Goal: Task Accomplishment & Management: Use online tool/utility

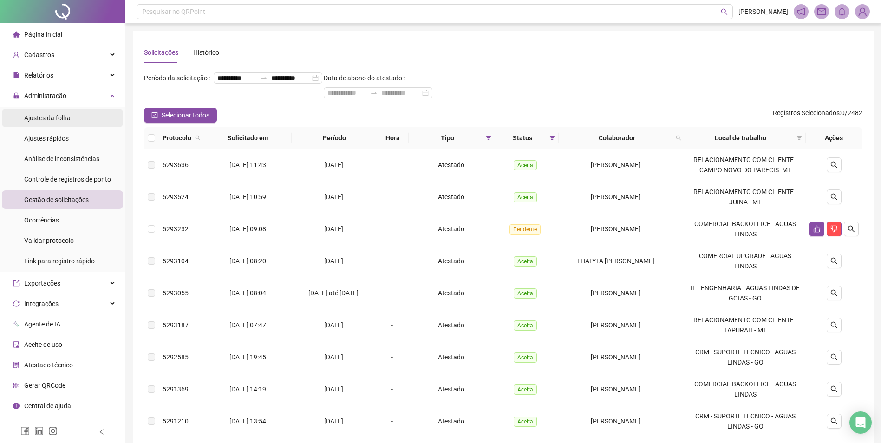
click at [78, 52] on div "Cadastros" at bounding box center [62, 55] width 121 height 19
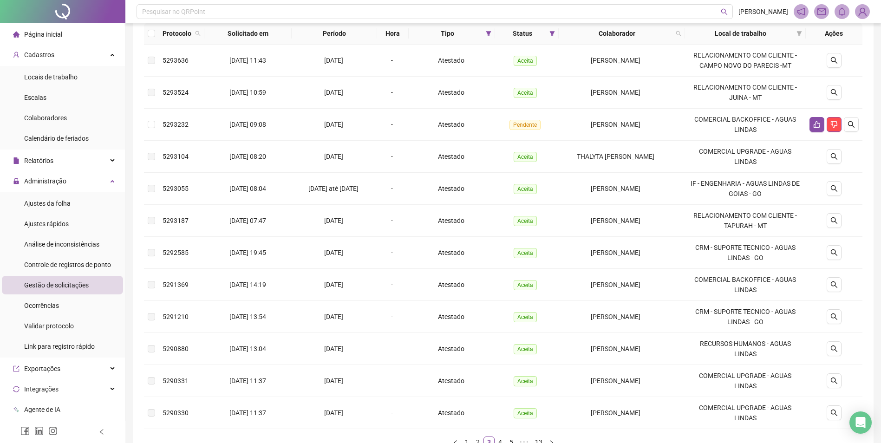
scroll to position [104, 0]
click at [72, 118] on li "Colaboradores" at bounding box center [62, 118] width 121 height 19
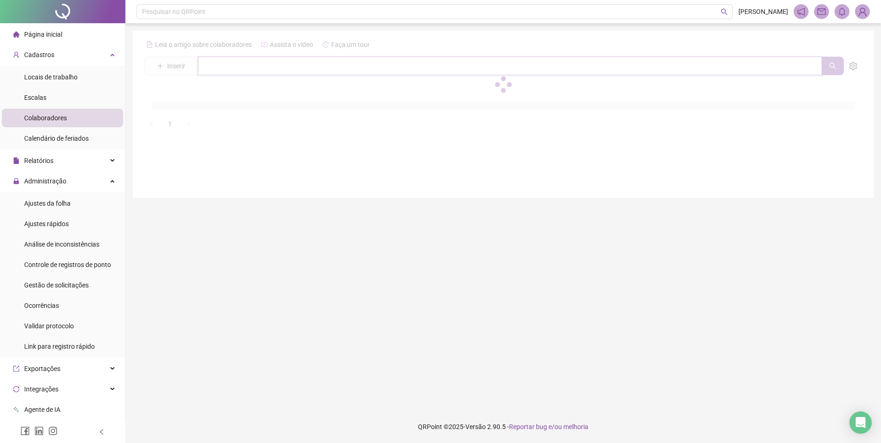
click at [247, 61] on input "text" at bounding box center [510, 66] width 624 height 19
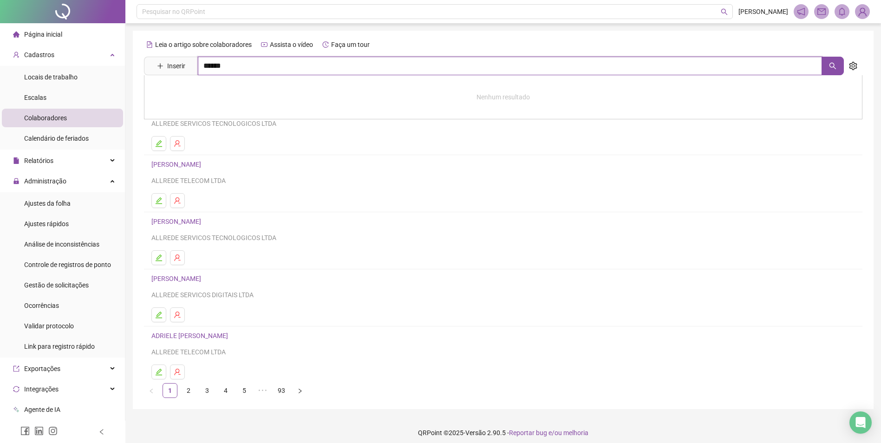
type input "******"
click at [179, 113] on link "[PERSON_NAME]" at bounding box center [186, 113] width 50 height 7
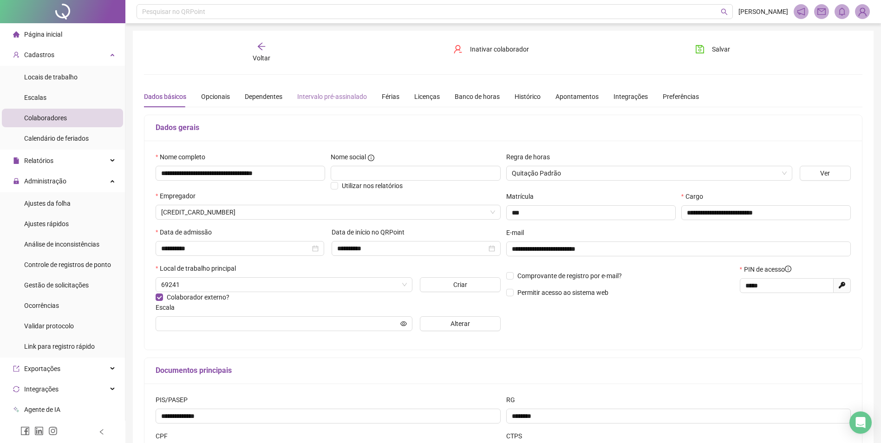
type input "**********"
click at [387, 290] on span "LOJAS - [GEOGRAPHIC_DATA] - GO" at bounding box center [284, 285] width 246 height 14
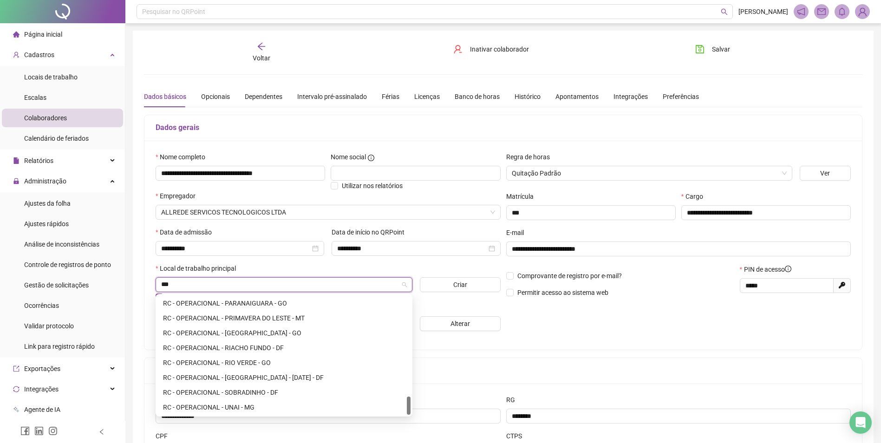
scroll to position [654, 0]
type input "*****"
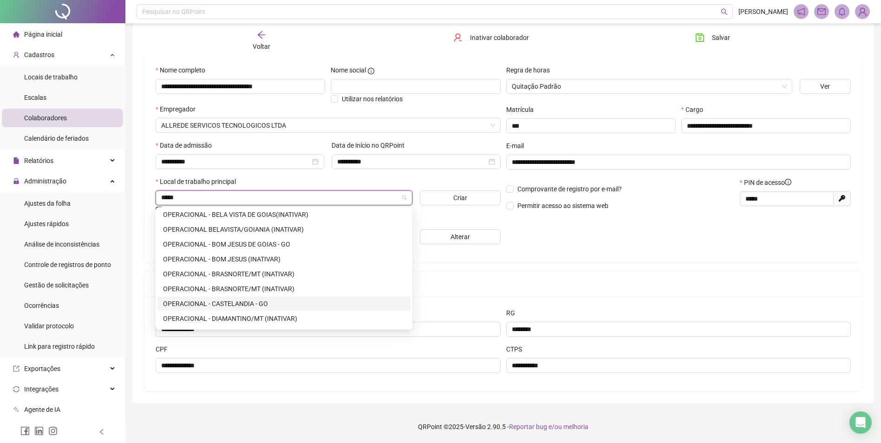
scroll to position [93, 0]
click at [245, 288] on div "OPERACIONAL - [GEOGRAPHIC_DATA] - GO" at bounding box center [284, 287] width 242 height 10
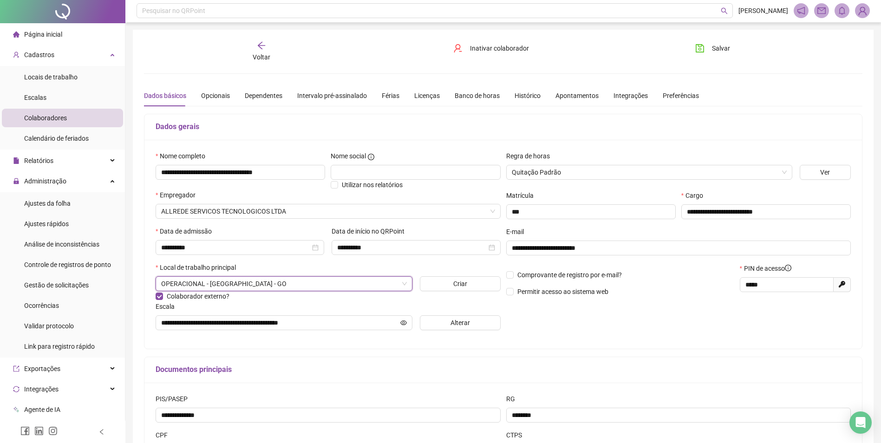
scroll to position [0, 0]
click at [717, 48] on span "Salvar" at bounding box center [721, 49] width 18 height 10
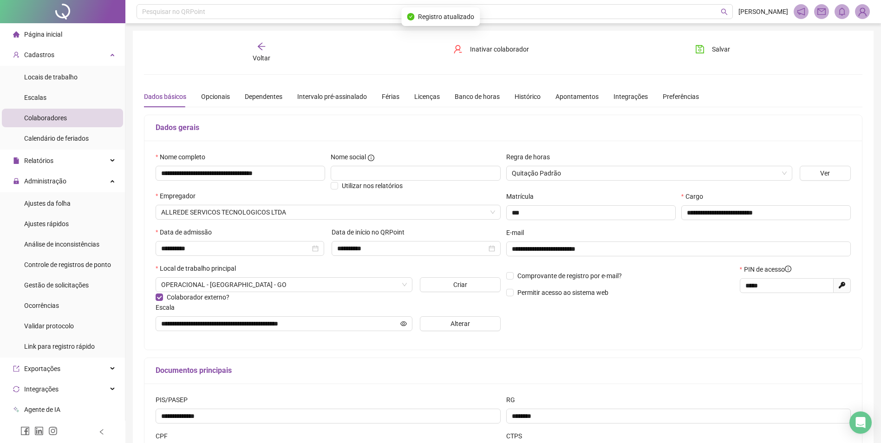
click at [260, 52] on div "Voltar" at bounding box center [261, 52] width 114 height 21
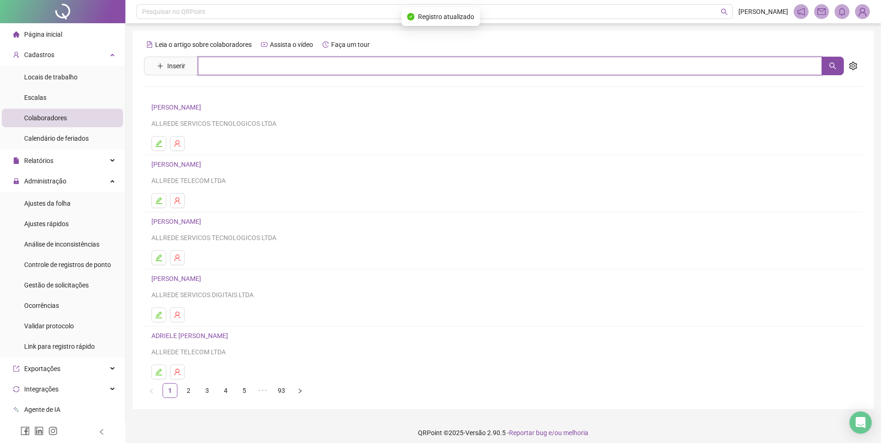
drag, startPoint x: 389, startPoint y: 68, endPoint x: 402, endPoint y: 70, distance: 13.6
click at [389, 68] on input "text" at bounding box center [510, 66] width 624 height 19
click at [283, 68] on input "text" at bounding box center [510, 66] width 624 height 19
type input "*******"
click at [169, 93] on link "[PERSON_NAME]" at bounding box center [186, 93] width 50 height 7
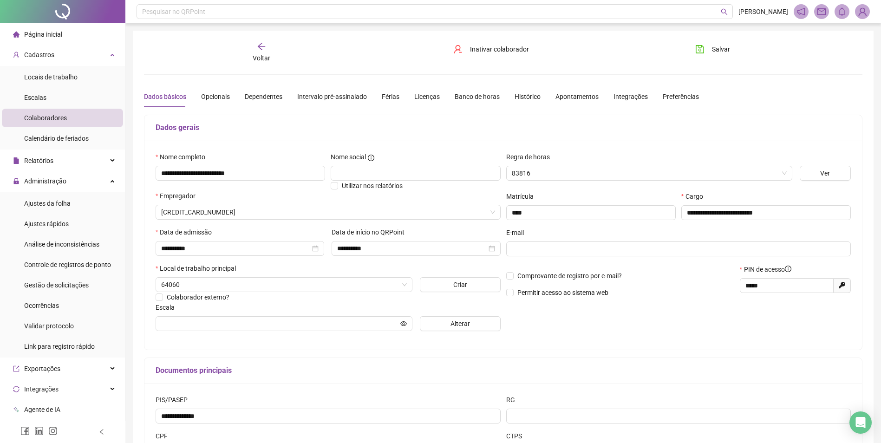
type input "**********"
click at [351, 284] on span "OPERACIONAL - [GEOGRAPHIC_DATA] - GO" at bounding box center [284, 285] width 246 height 14
click at [347, 272] on div "Local de trabalho principal" at bounding box center [328, 270] width 345 height 14
click at [715, 46] on span "Salvar" at bounding box center [721, 49] width 18 height 10
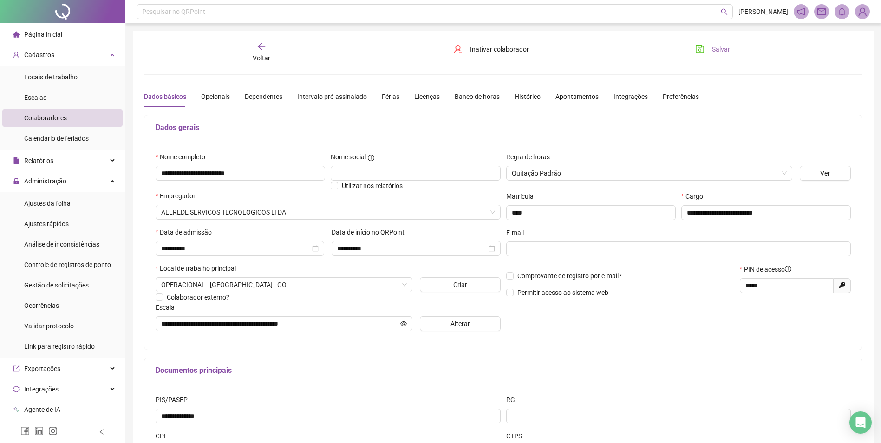
click at [716, 49] on span "Salvar" at bounding box center [721, 49] width 18 height 10
click at [266, 46] on div "Voltar" at bounding box center [261, 52] width 114 height 21
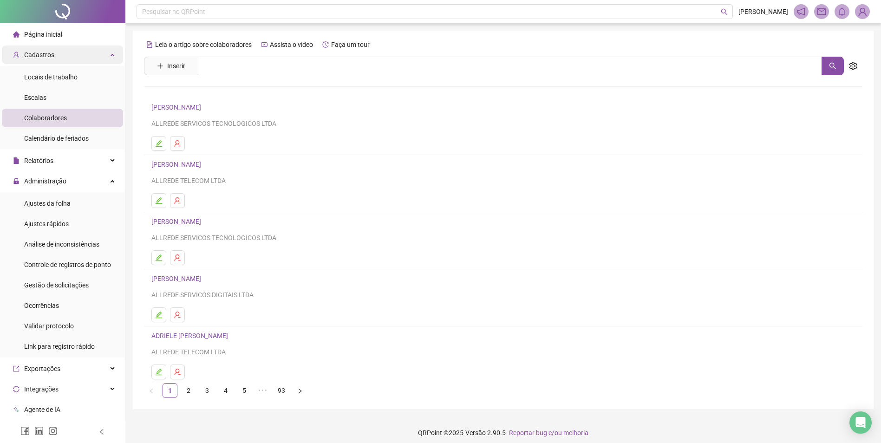
click at [51, 57] on span "Cadastros" at bounding box center [39, 54] width 30 height 7
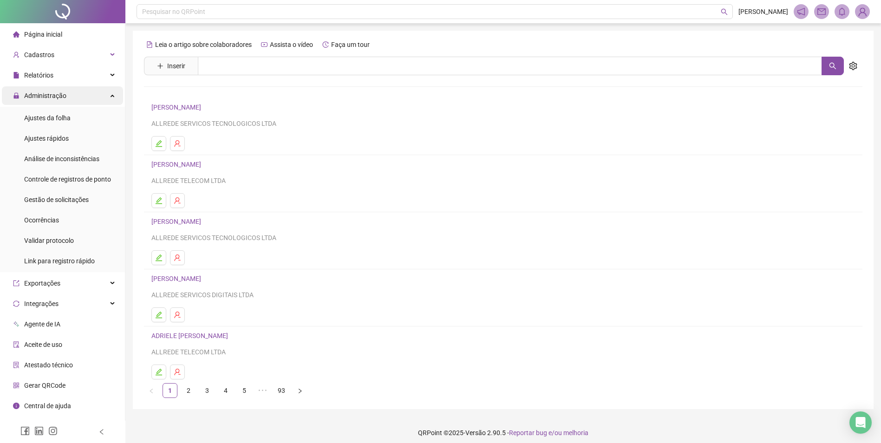
click at [70, 95] on div "Administração" at bounding box center [62, 95] width 121 height 19
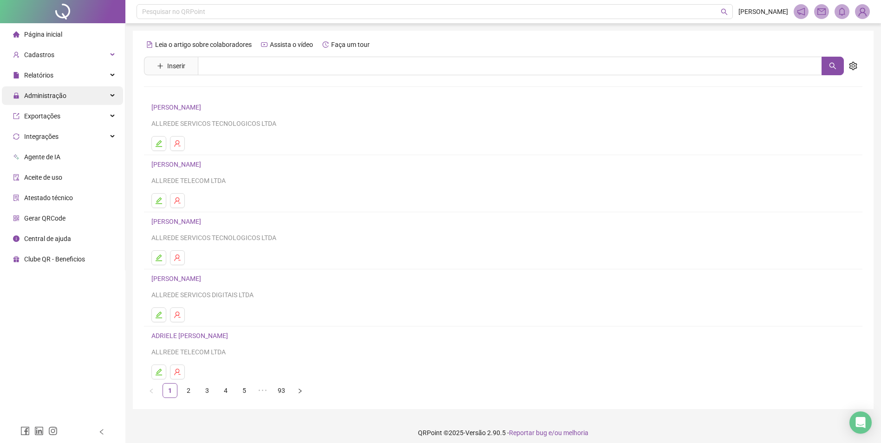
click at [70, 95] on div "Administração" at bounding box center [62, 95] width 121 height 19
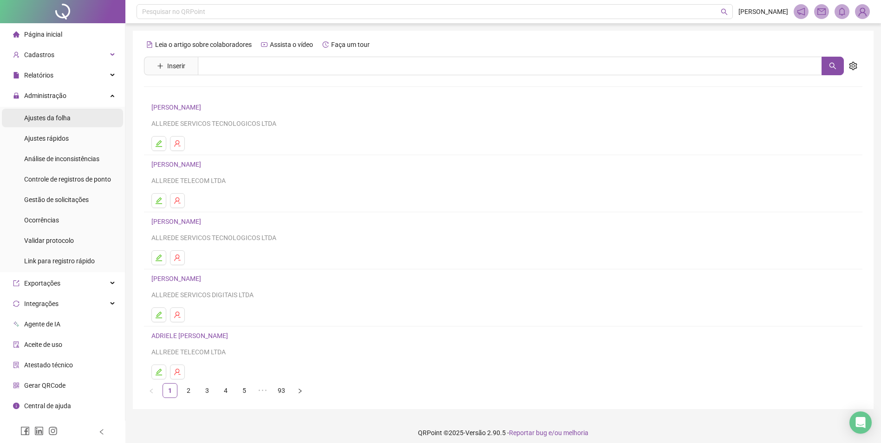
click at [80, 124] on li "Ajustes da folha" at bounding box center [62, 118] width 121 height 19
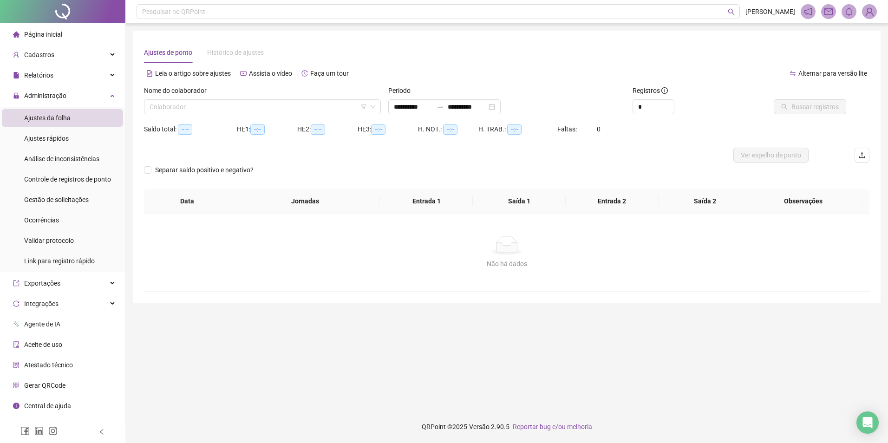
type input "**********"
click at [72, 93] on div "Administração" at bounding box center [62, 95] width 121 height 19
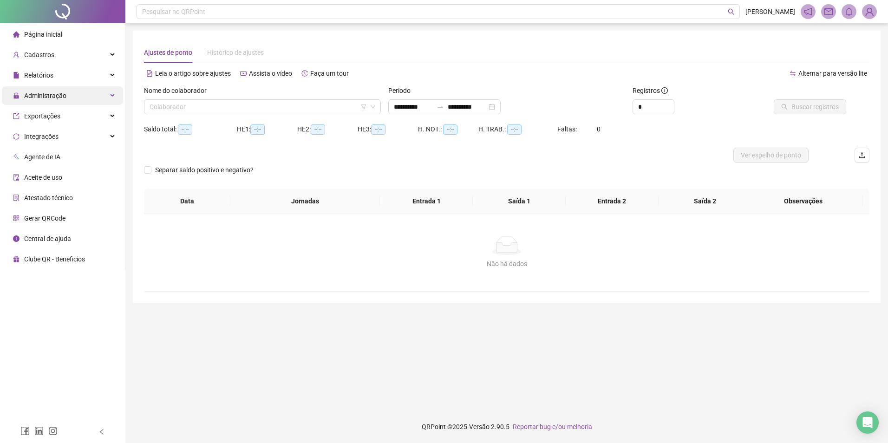
click at [85, 102] on div "Administração" at bounding box center [62, 95] width 121 height 19
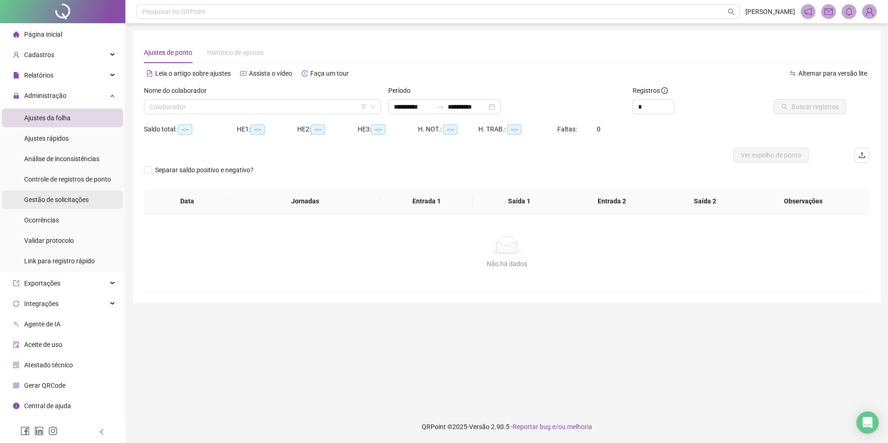
click at [73, 197] on span "Gestão de solicitações" at bounding box center [56, 199] width 65 height 7
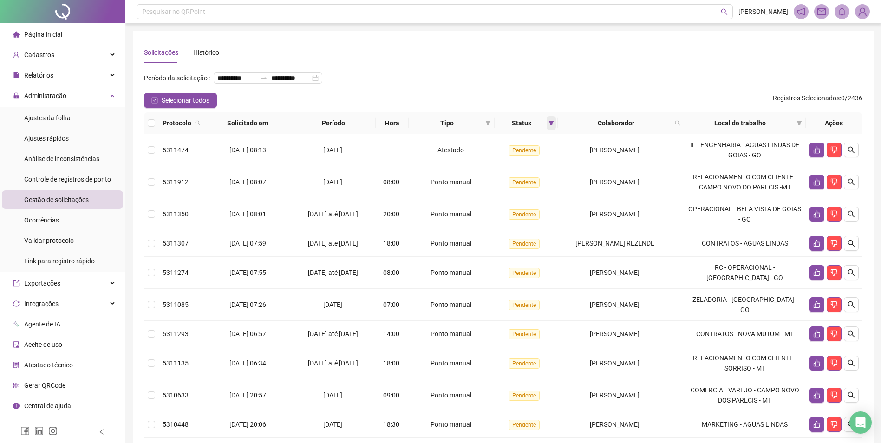
click at [548, 126] on icon "filter" at bounding box center [551, 123] width 6 height 6
click at [530, 185] on span "Aceita" at bounding box center [520, 187] width 23 height 10
click at [543, 211] on div "Resetar OK" at bounding box center [522, 205] width 62 height 18
click at [543, 207] on span "OK" at bounding box center [540, 206] width 9 height 10
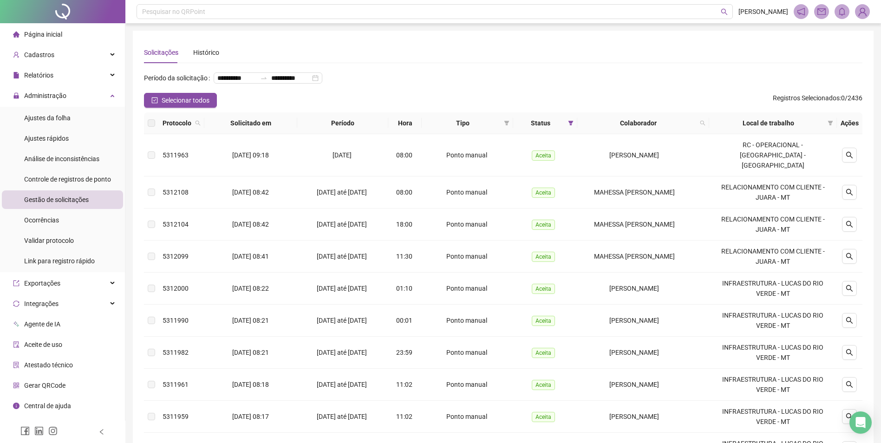
click at [507, 131] on th "Tipo" at bounding box center [467, 123] width 91 height 22
click at [507, 125] on icon "filter" at bounding box center [506, 123] width 5 height 5
click at [485, 171] on span "Atestado" at bounding box center [477, 170] width 26 height 7
click at [493, 207] on button "OK" at bounding box center [500, 204] width 16 height 11
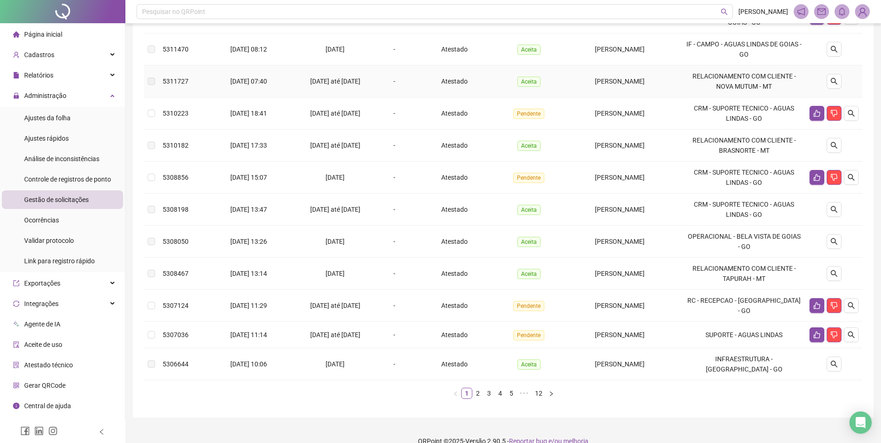
scroll to position [162, 0]
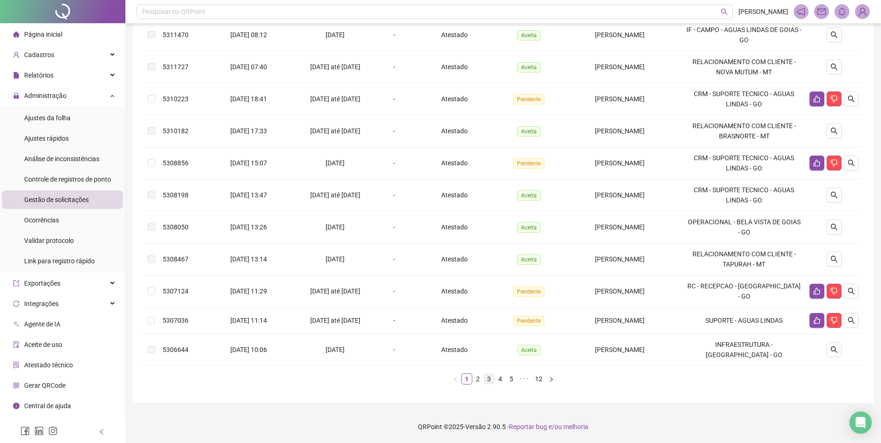
click at [489, 378] on link "3" at bounding box center [489, 379] width 10 height 10
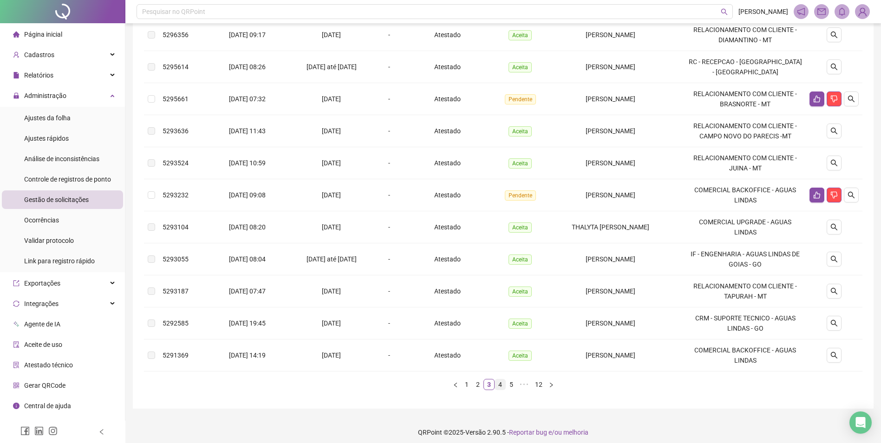
click at [504, 380] on link "4" at bounding box center [500, 384] width 10 height 10
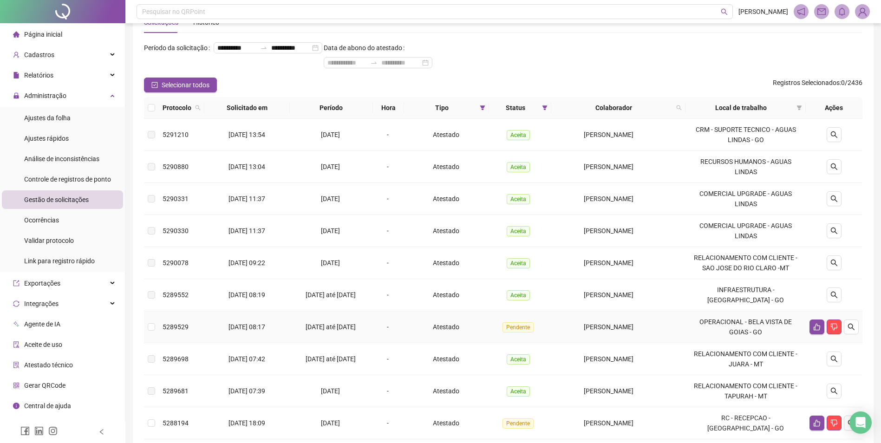
scroll to position [46, 0]
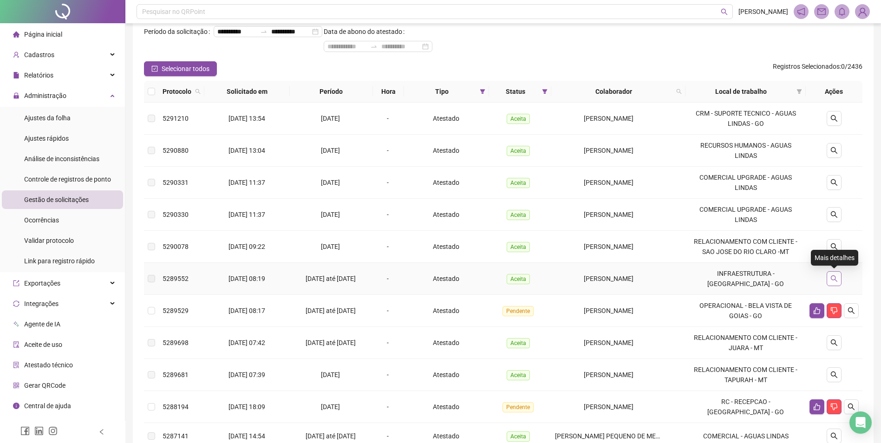
click at [838, 282] on button "button" at bounding box center [834, 278] width 15 height 15
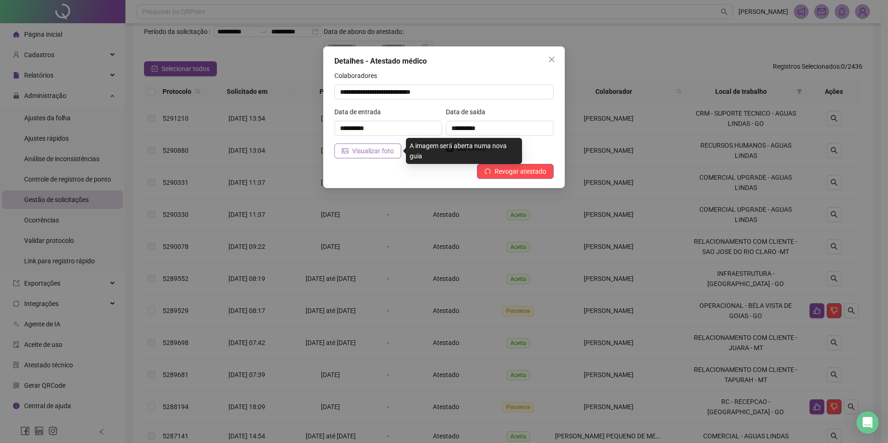
click at [381, 157] on button "Visualizar foto" at bounding box center [367, 151] width 67 height 15
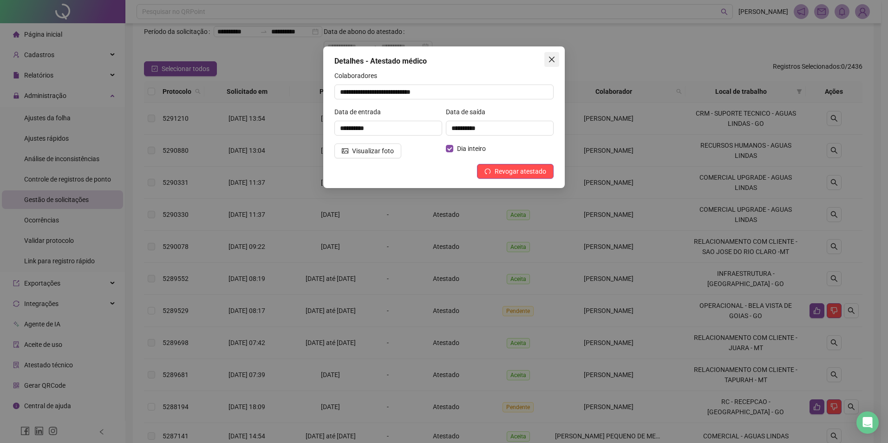
click at [555, 57] on span "Close" at bounding box center [551, 59] width 15 height 7
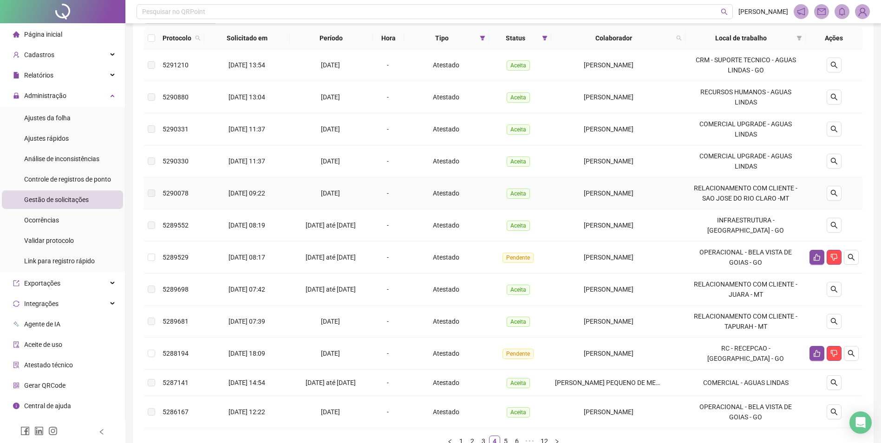
scroll to position [162, 0]
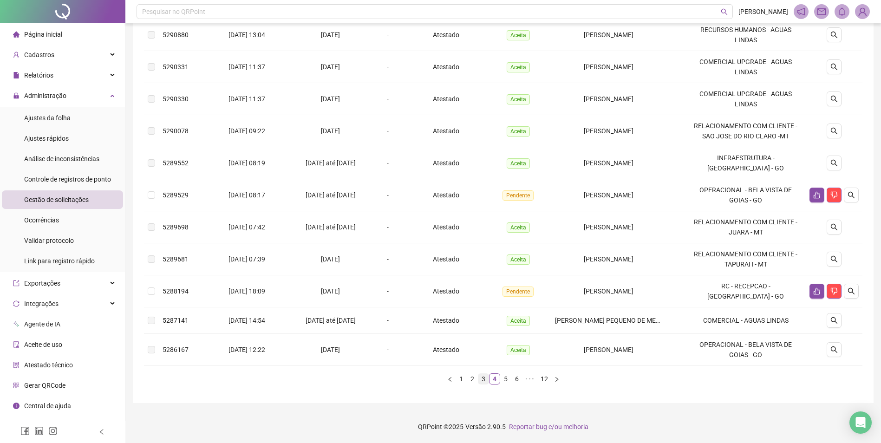
click at [483, 380] on link "3" at bounding box center [483, 379] width 10 height 10
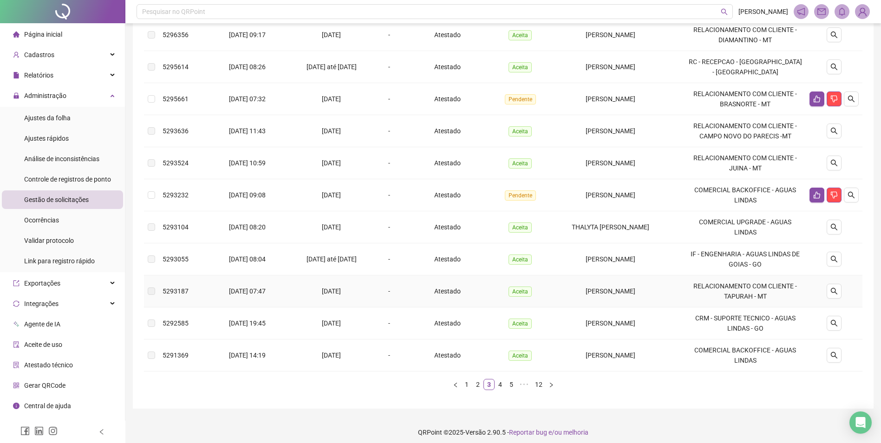
click at [825, 284] on div at bounding box center [833, 291] width 49 height 15
click at [844, 285] on div at bounding box center [833, 291] width 49 height 15
click at [835, 287] on icon "search" at bounding box center [833, 290] width 7 height 7
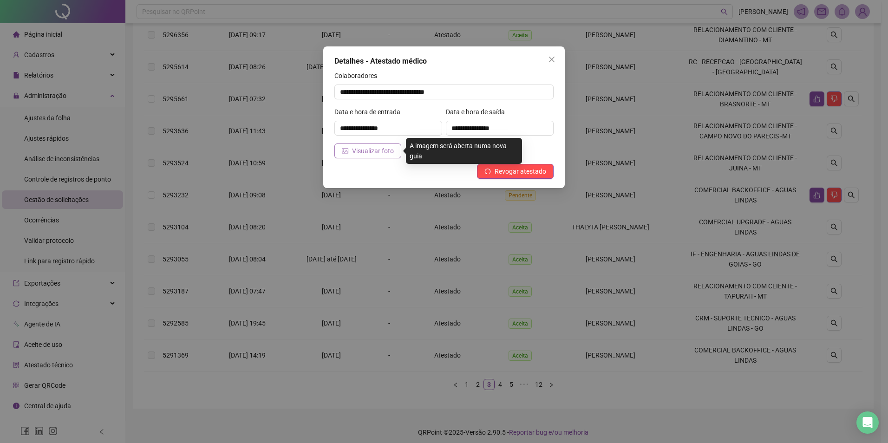
click at [380, 150] on span "Visualizar foto" at bounding box center [373, 151] width 42 height 10
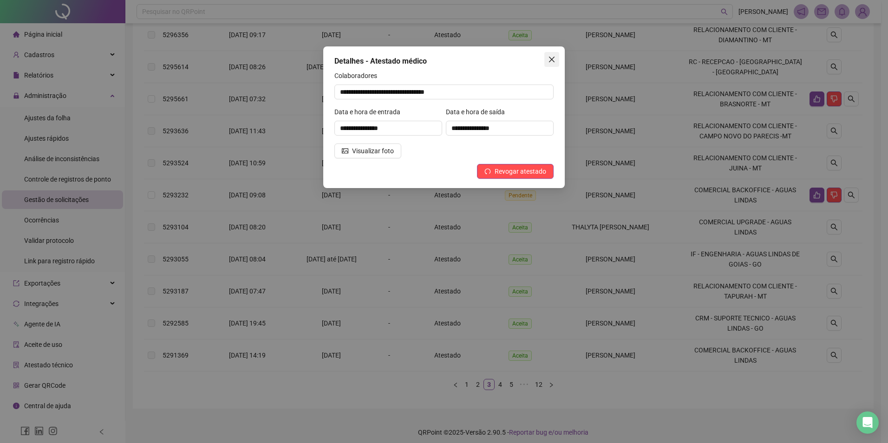
click at [548, 64] on button "Close" at bounding box center [551, 59] width 15 height 15
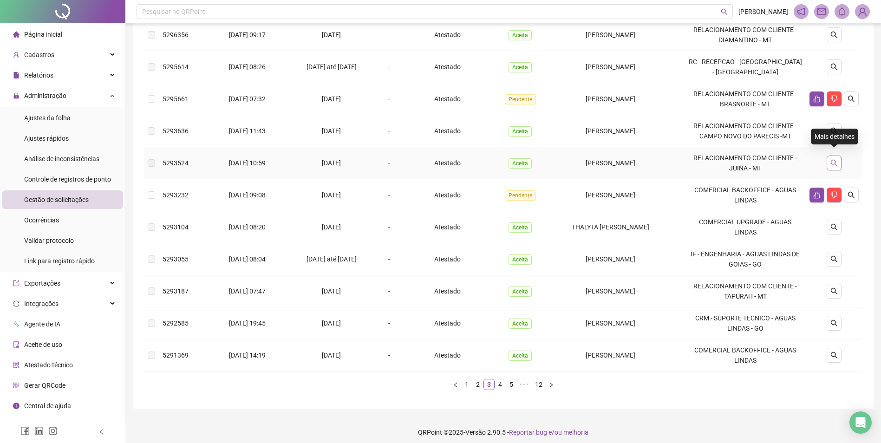
click at [833, 161] on icon "search" at bounding box center [833, 162] width 7 height 7
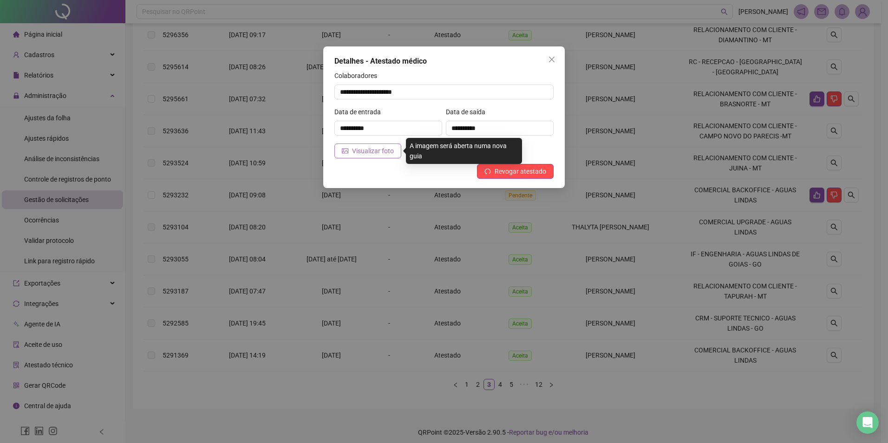
click at [359, 156] on button "Visualizar foto" at bounding box center [367, 151] width 67 height 15
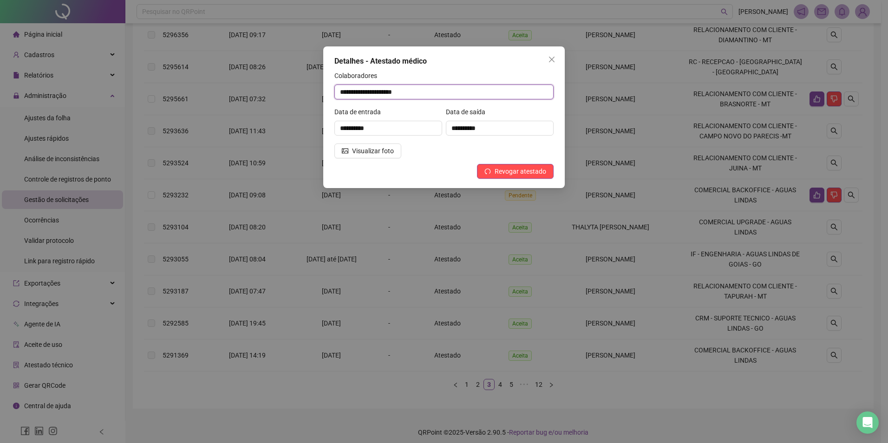
click at [424, 91] on input "**********" at bounding box center [443, 92] width 219 height 15
click at [552, 63] on icon "close" at bounding box center [551, 59] width 7 height 7
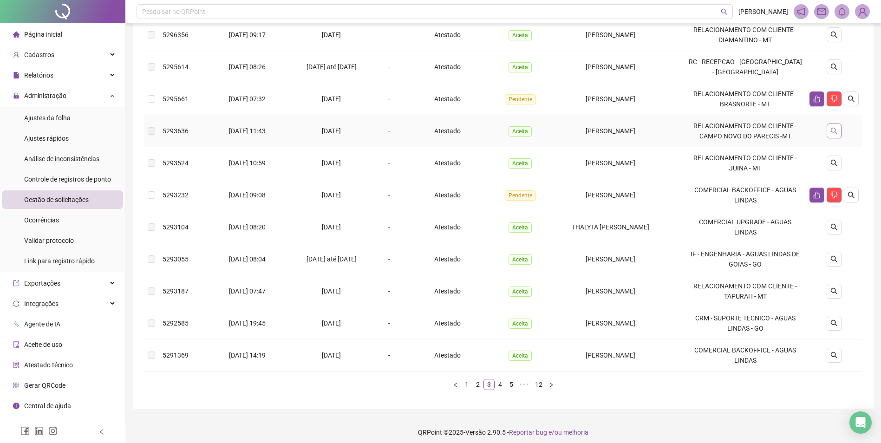
click at [834, 128] on icon "search" at bounding box center [833, 130] width 7 height 7
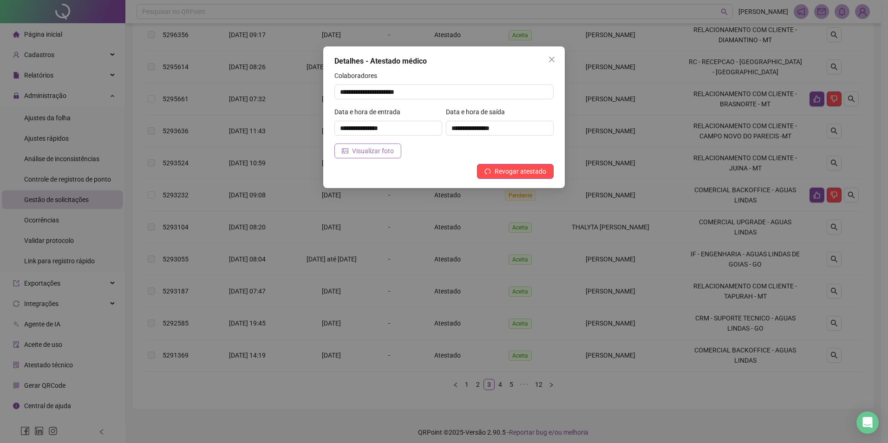
click at [368, 157] on button "Visualizar foto" at bounding box center [367, 151] width 67 height 15
click at [554, 58] on icon "close" at bounding box center [551, 59] width 7 height 7
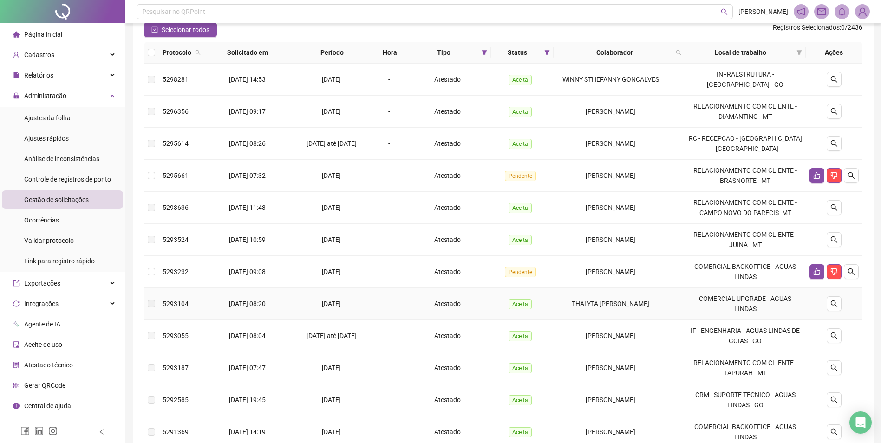
scroll to position [69, 0]
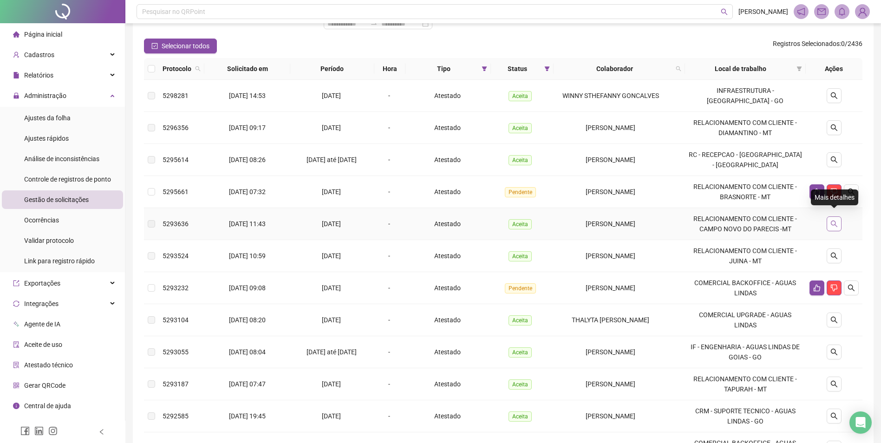
click at [838, 218] on button "button" at bounding box center [834, 223] width 15 height 15
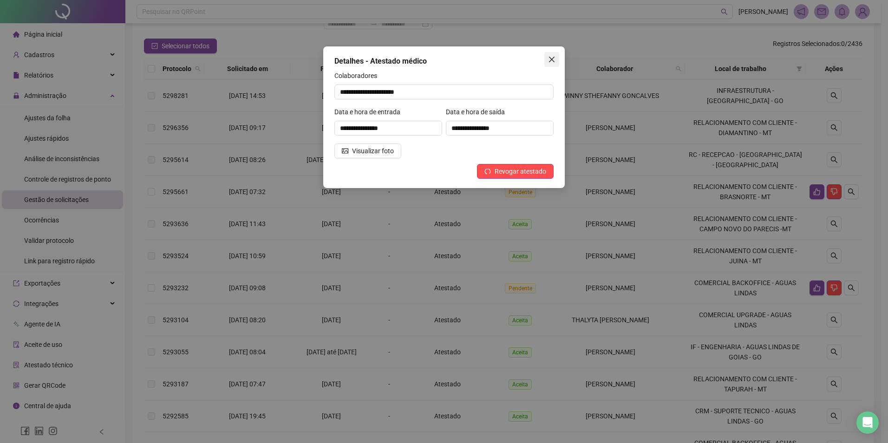
click at [552, 58] on icon "close" at bounding box center [551, 59] width 7 height 7
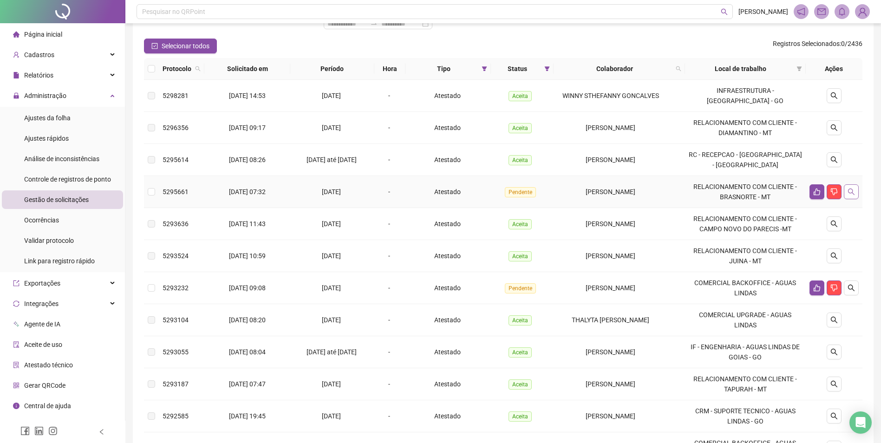
click at [854, 189] on icon "search" at bounding box center [851, 192] width 7 height 7
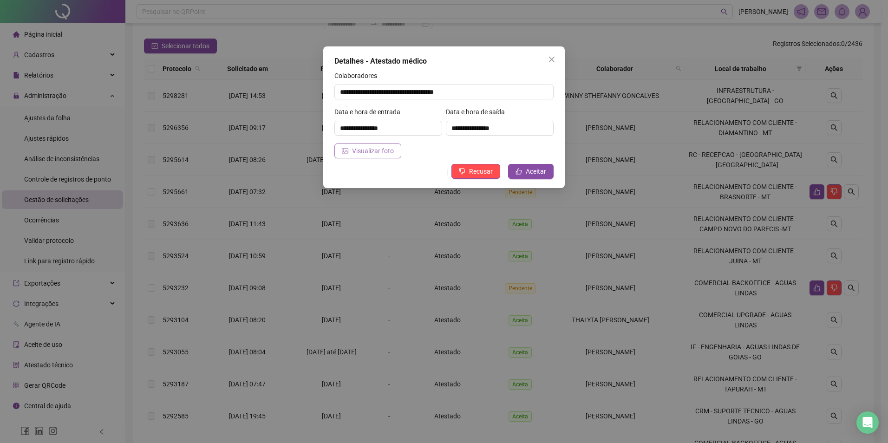
click at [377, 151] on span "Visualizar foto" at bounding box center [373, 151] width 42 height 10
click at [553, 63] on icon "close" at bounding box center [551, 59] width 7 height 7
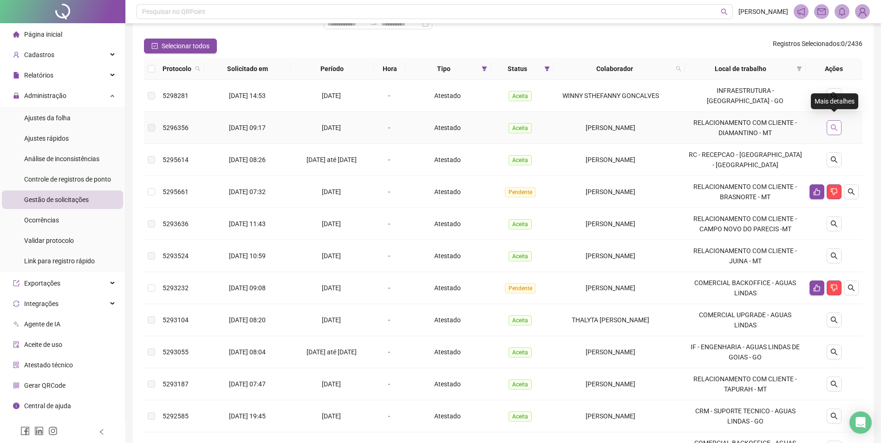
click at [831, 124] on icon "search" at bounding box center [834, 127] width 7 height 7
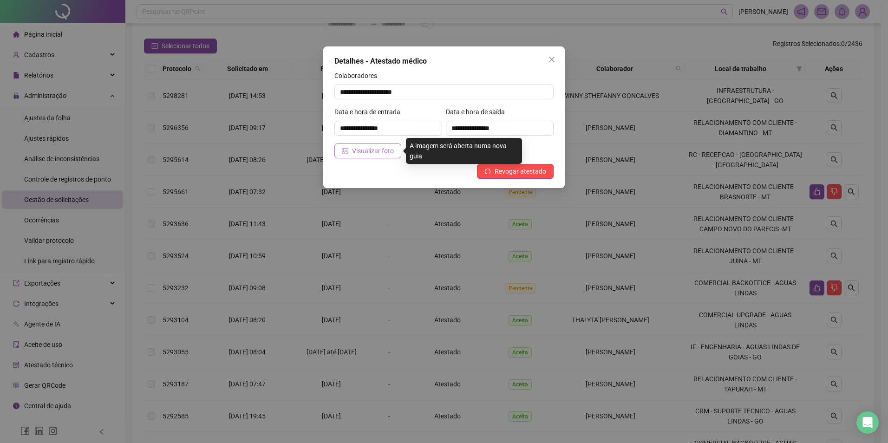
click at [382, 153] on span "Visualizar foto" at bounding box center [373, 151] width 42 height 10
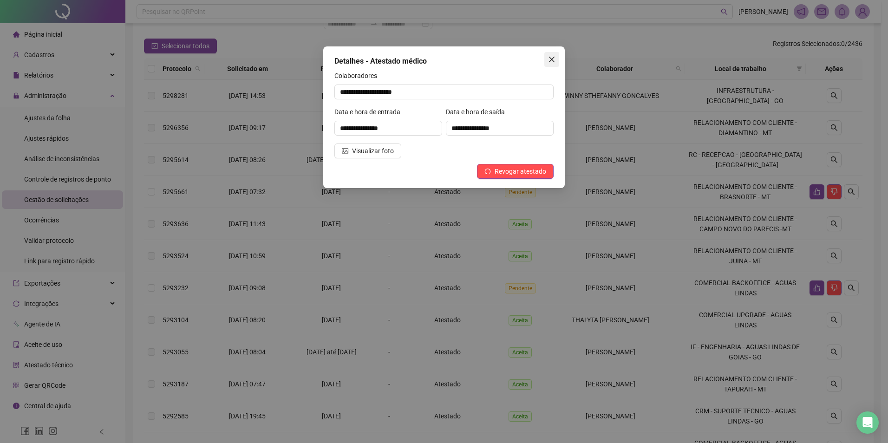
click at [547, 58] on span "Close" at bounding box center [551, 59] width 15 height 7
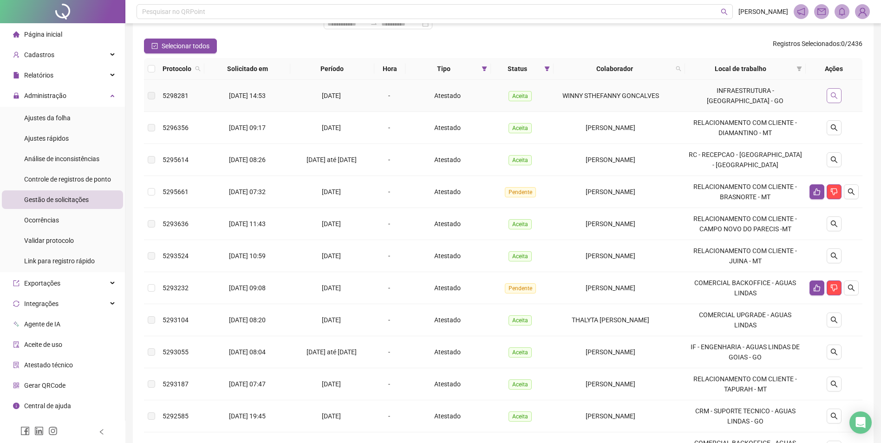
click at [834, 88] on button "button" at bounding box center [834, 95] width 15 height 15
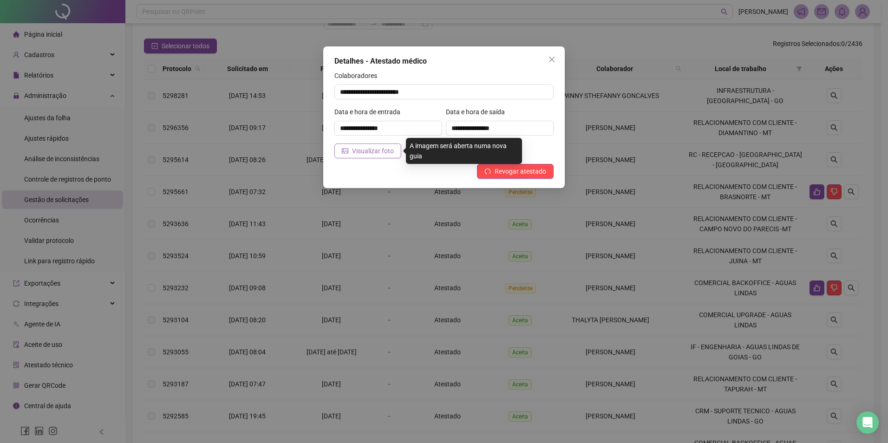
click at [388, 152] on span "Visualizar foto" at bounding box center [373, 151] width 42 height 10
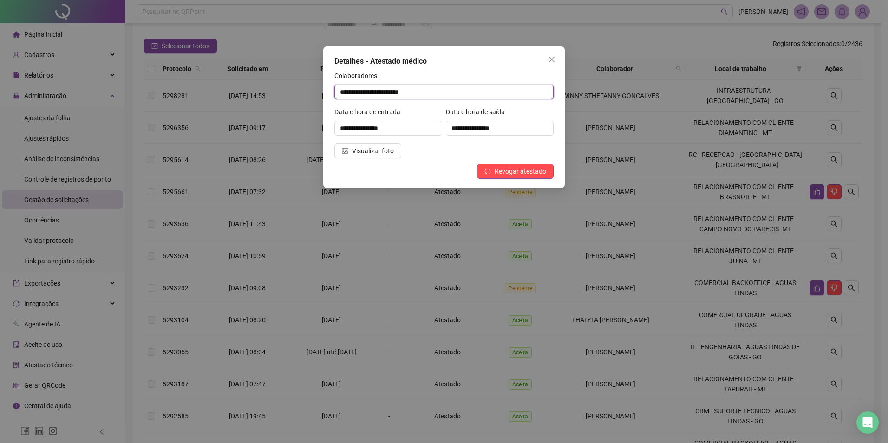
click at [452, 93] on input "**********" at bounding box center [443, 92] width 219 height 15
click at [552, 54] on button "Close" at bounding box center [551, 59] width 15 height 15
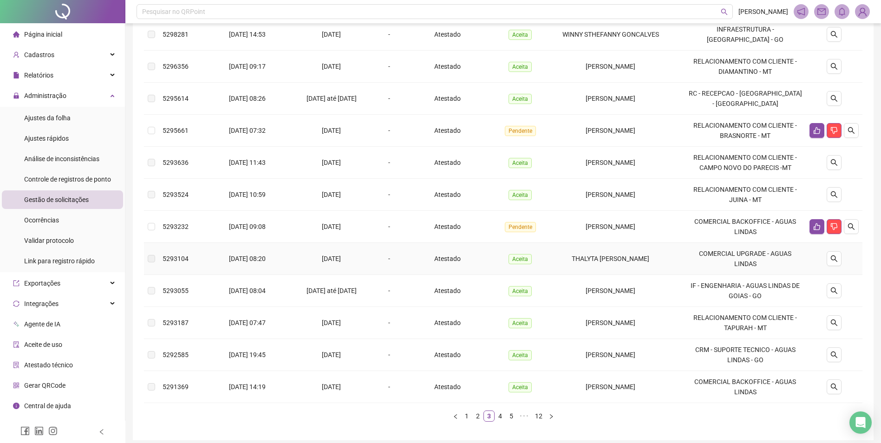
scroll to position [162, 0]
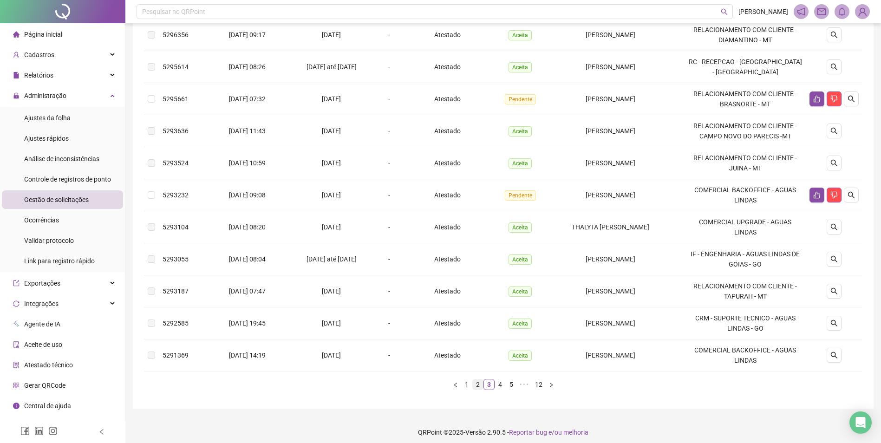
click at [476, 379] on link "2" at bounding box center [478, 384] width 10 height 10
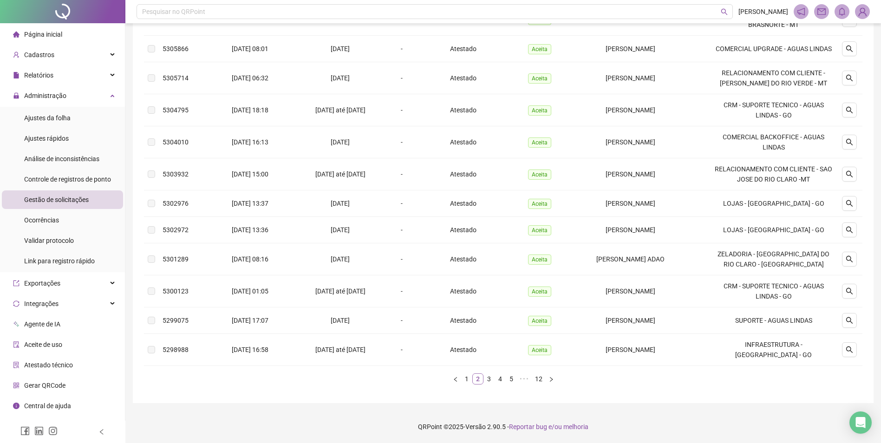
scroll to position [140, 0]
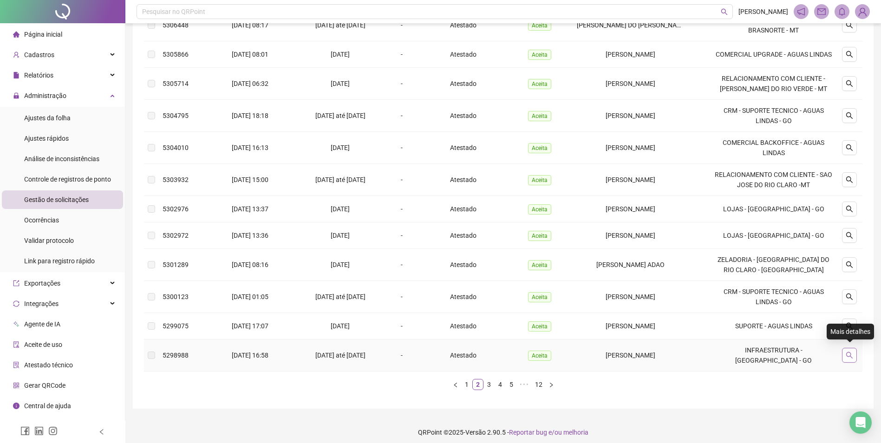
click at [847, 352] on icon "search" at bounding box center [849, 355] width 7 height 7
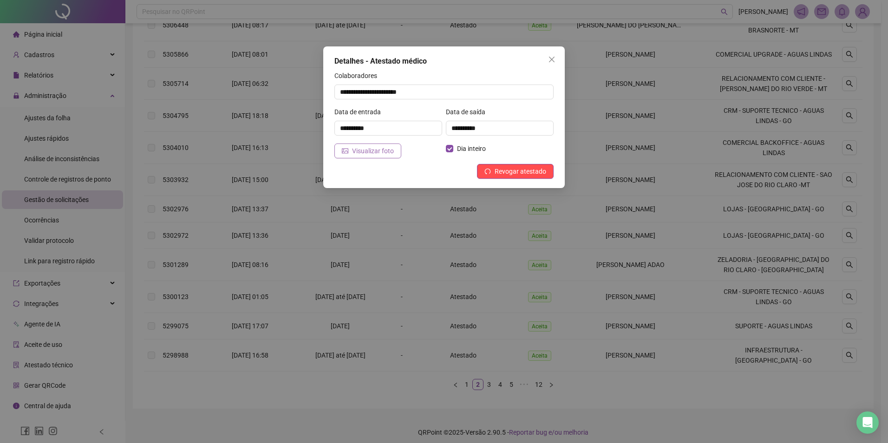
click at [376, 146] on span "Visualizar foto" at bounding box center [373, 151] width 42 height 10
click at [482, 95] on input "**********" at bounding box center [443, 92] width 219 height 15
click at [481, 91] on input "**********" at bounding box center [443, 92] width 219 height 15
click at [544, 61] on span "Close" at bounding box center [551, 59] width 15 height 7
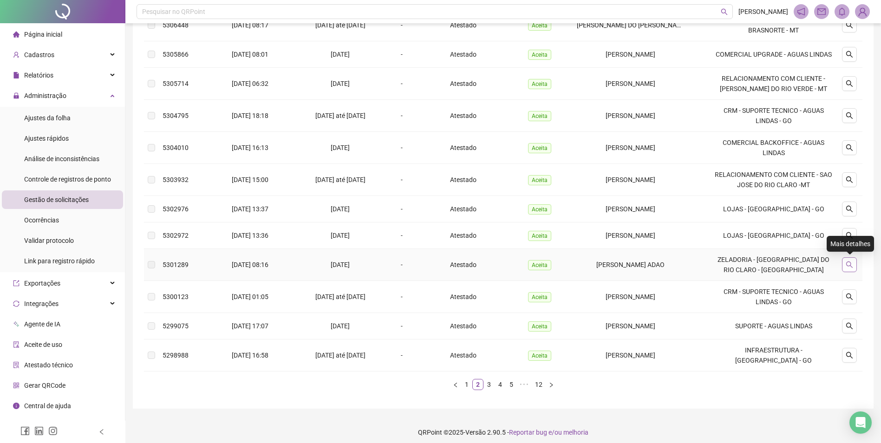
click at [857, 262] on button "button" at bounding box center [849, 264] width 15 height 15
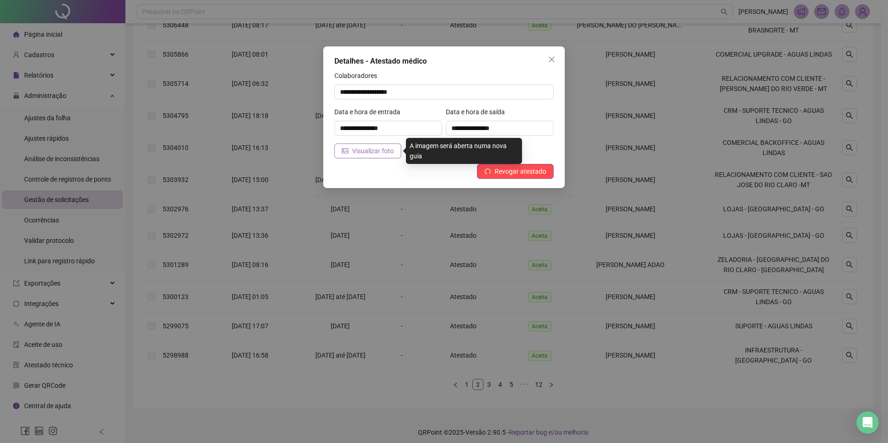
click at [379, 156] on span "Visualizar foto" at bounding box center [373, 151] width 42 height 10
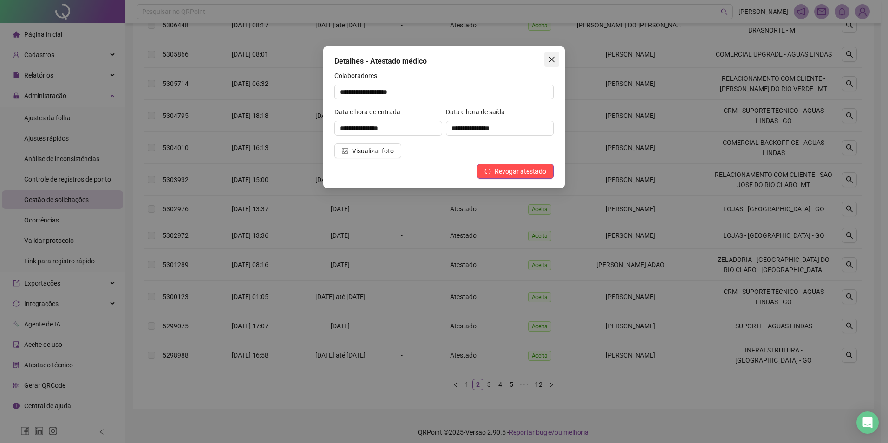
click at [546, 59] on span "Close" at bounding box center [551, 59] width 15 height 7
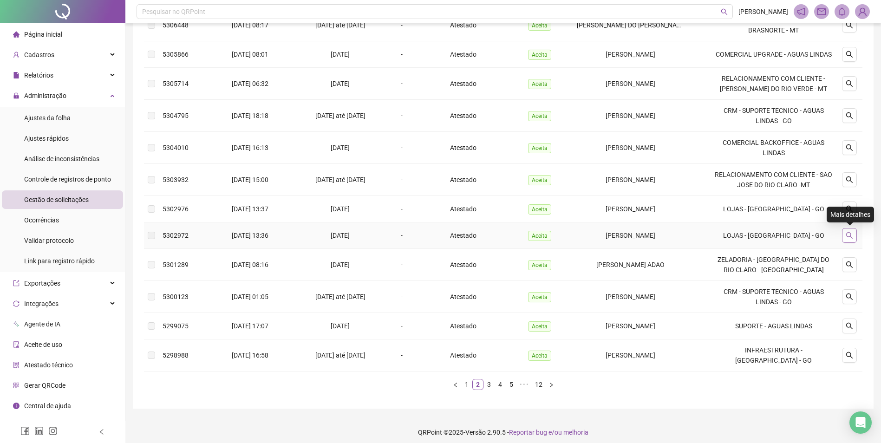
click at [845, 235] on button "button" at bounding box center [849, 235] width 15 height 15
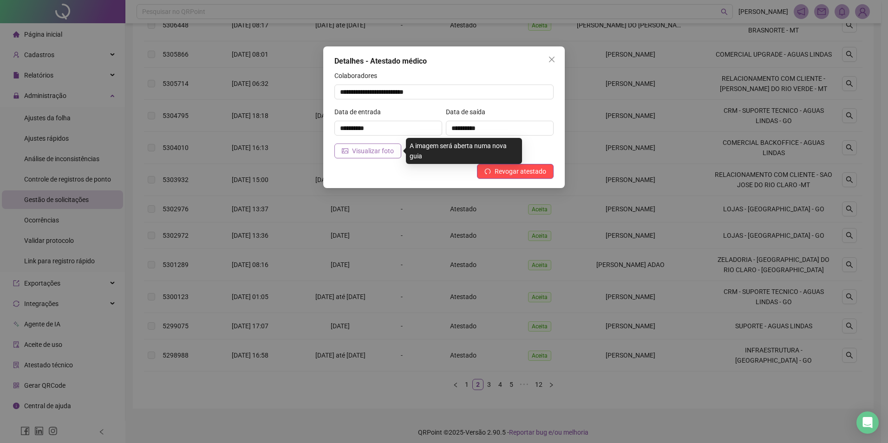
click at [385, 153] on span "Visualizar foto" at bounding box center [373, 151] width 42 height 10
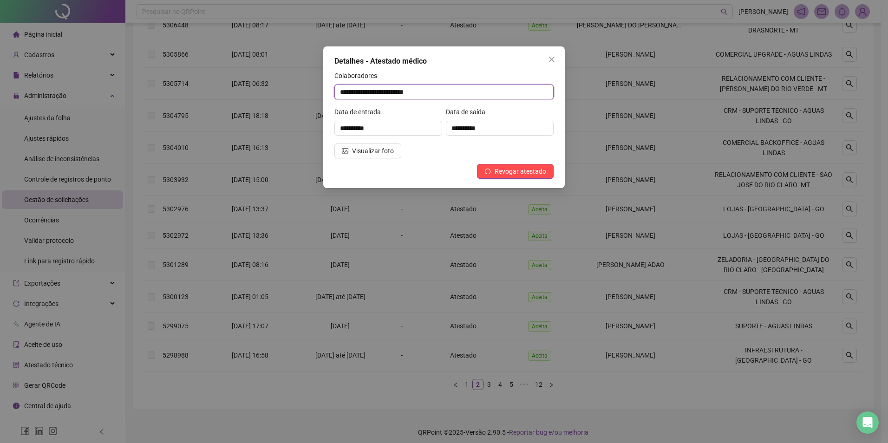
click at [452, 92] on input "**********" at bounding box center [443, 92] width 219 height 15
click at [558, 59] on span "Close" at bounding box center [551, 59] width 15 height 7
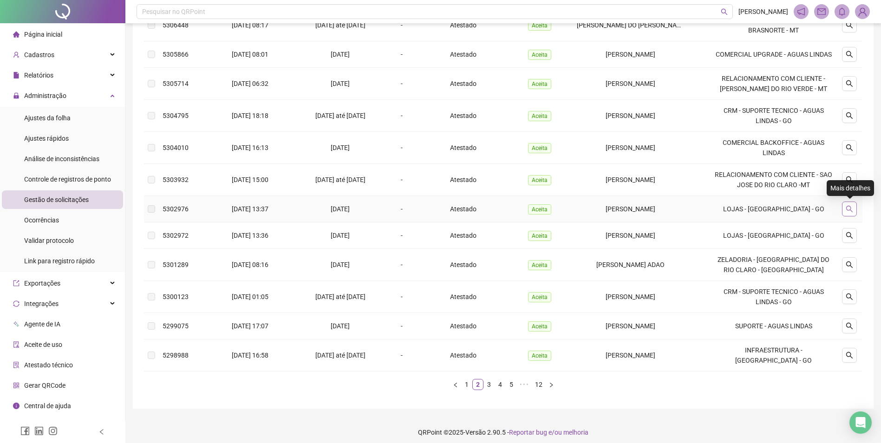
click at [847, 209] on icon "search" at bounding box center [849, 209] width 7 height 7
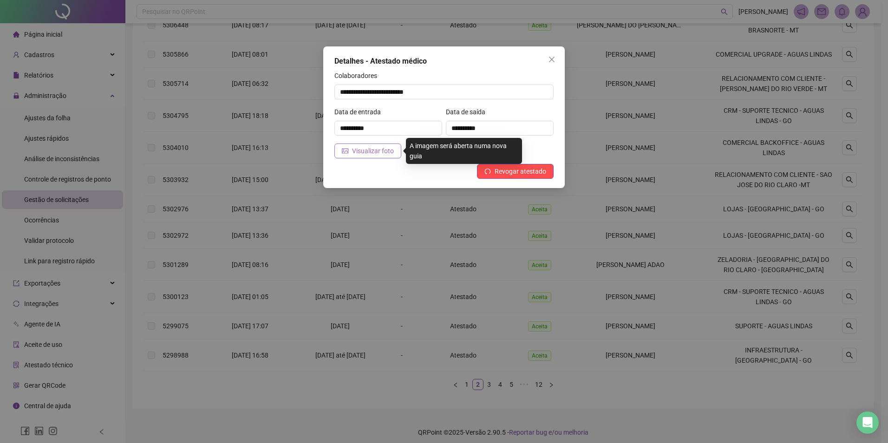
click at [367, 150] on span "Visualizar foto" at bounding box center [373, 151] width 42 height 10
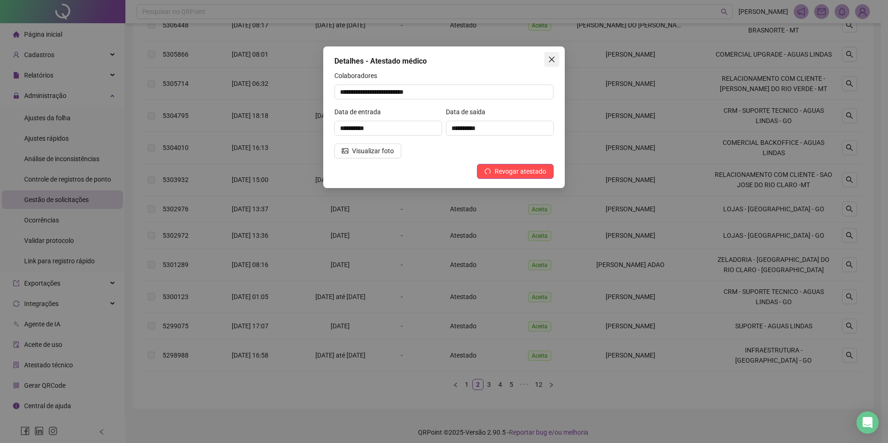
click at [550, 65] on button "Close" at bounding box center [551, 59] width 15 height 15
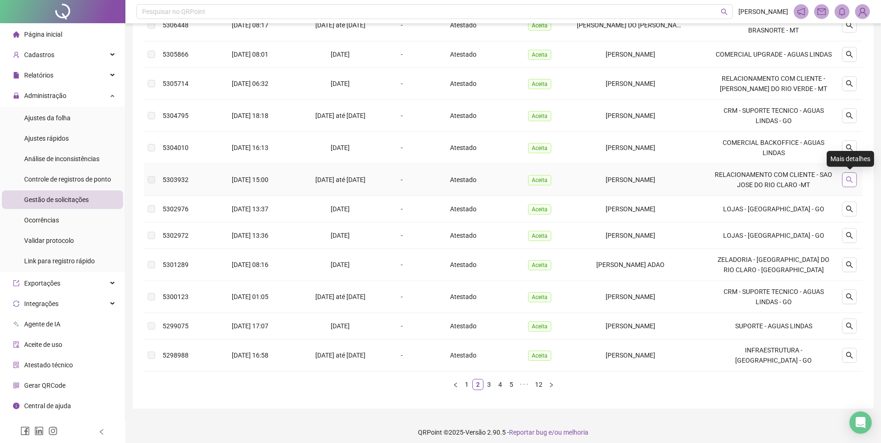
click at [847, 178] on icon "search" at bounding box center [849, 179] width 7 height 7
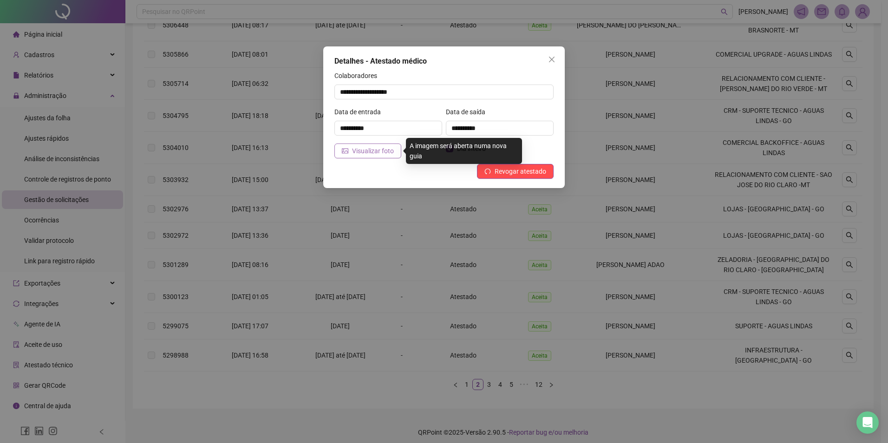
click at [343, 150] on icon "picture" at bounding box center [345, 151] width 7 height 7
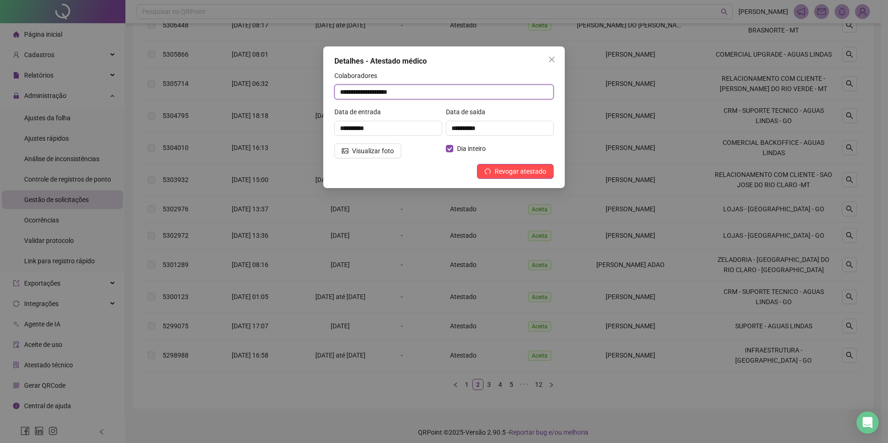
click at [459, 90] on input "**********" at bounding box center [443, 92] width 219 height 15
click at [553, 60] on icon "close" at bounding box center [551, 59] width 7 height 7
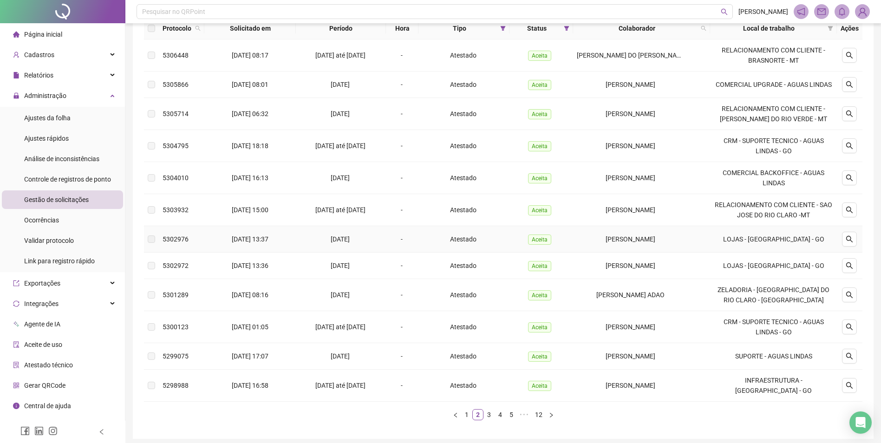
scroll to position [93, 0]
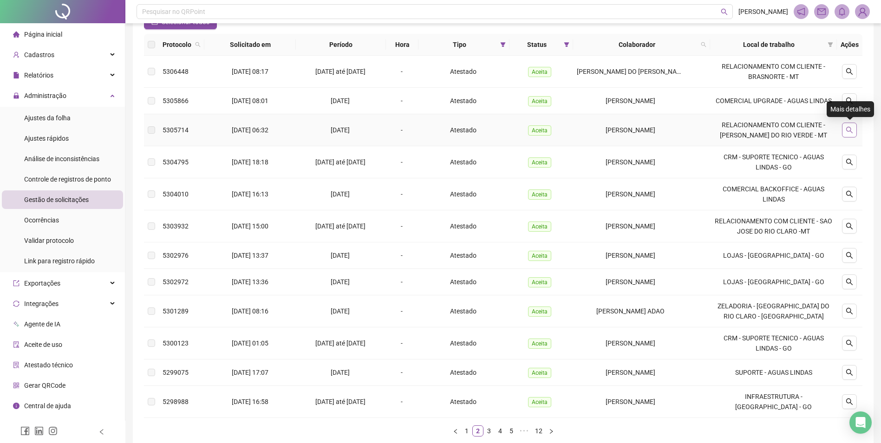
click at [853, 129] on icon "search" at bounding box center [849, 129] width 7 height 7
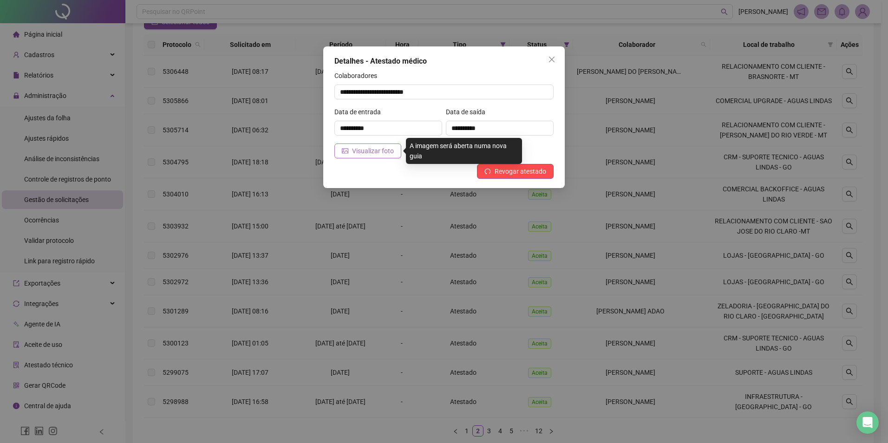
click at [359, 156] on span "Visualizar foto" at bounding box center [373, 151] width 42 height 10
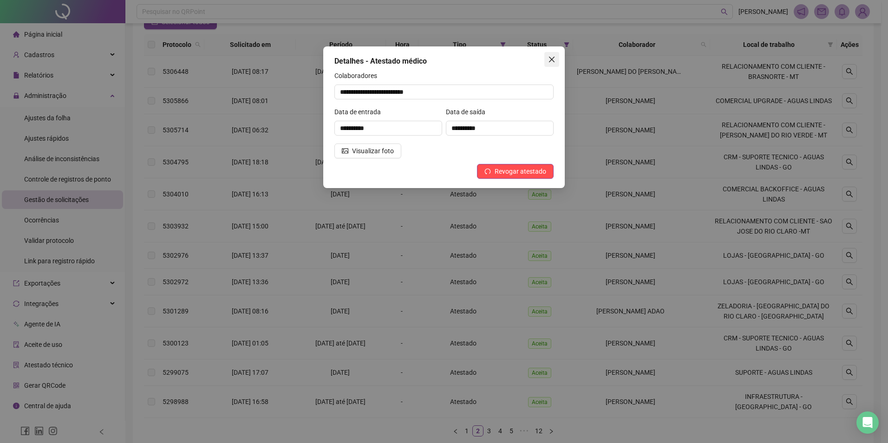
click at [549, 55] on button "Close" at bounding box center [551, 59] width 15 height 15
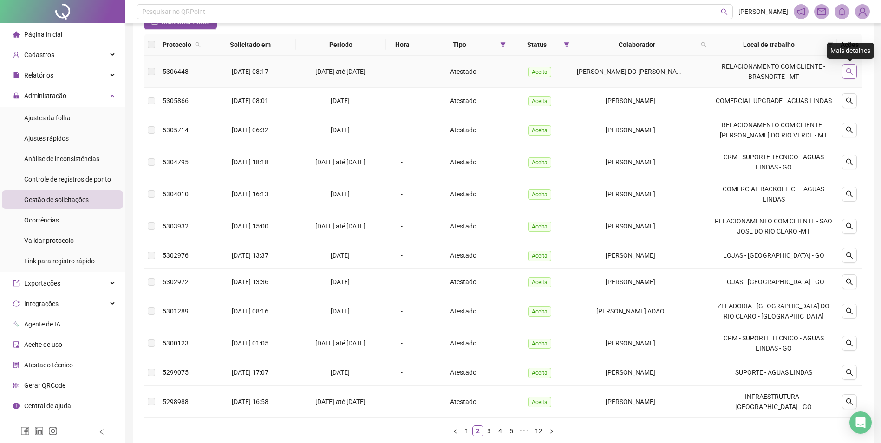
click at [847, 74] on icon "search" at bounding box center [849, 71] width 7 height 7
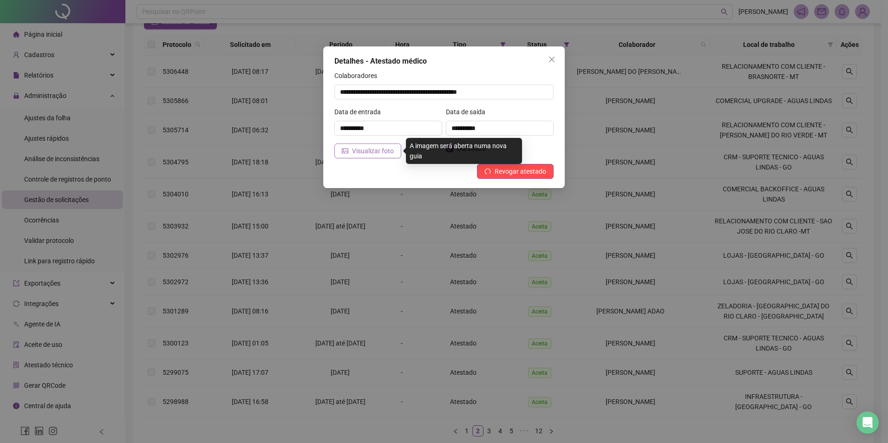
click at [374, 150] on span "Visualizar foto" at bounding box center [373, 151] width 42 height 10
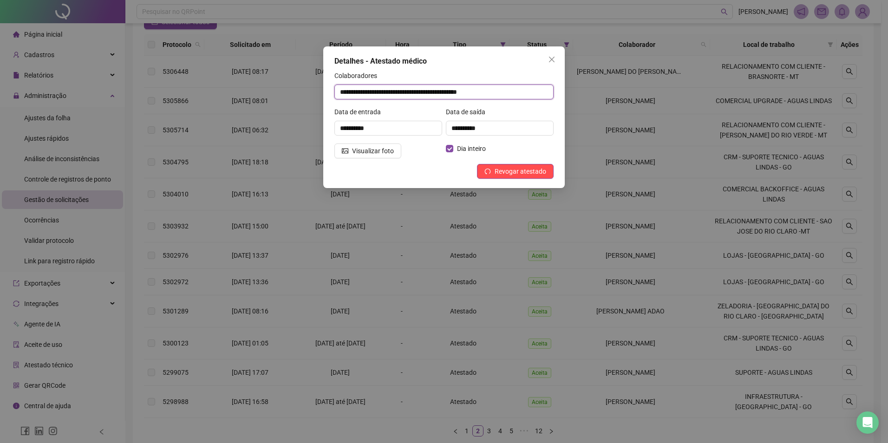
click at [472, 98] on input "**********" at bounding box center [443, 92] width 219 height 15
click at [555, 59] on icon "close" at bounding box center [551, 59] width 7 height 7
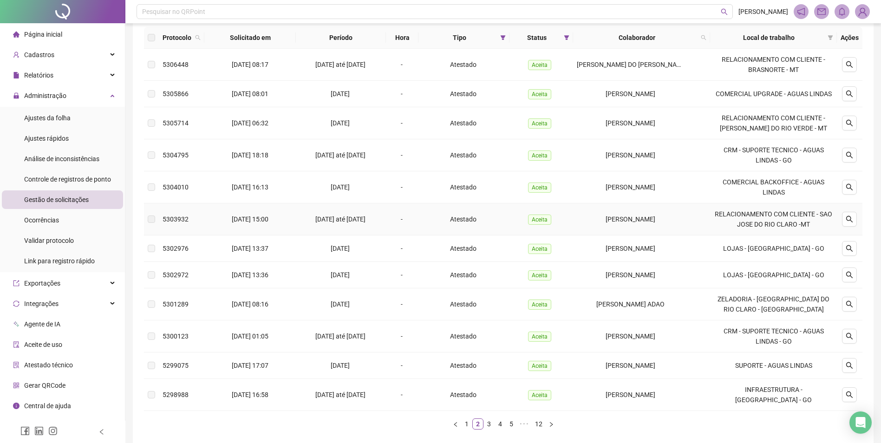
scroll to position [140, 0]
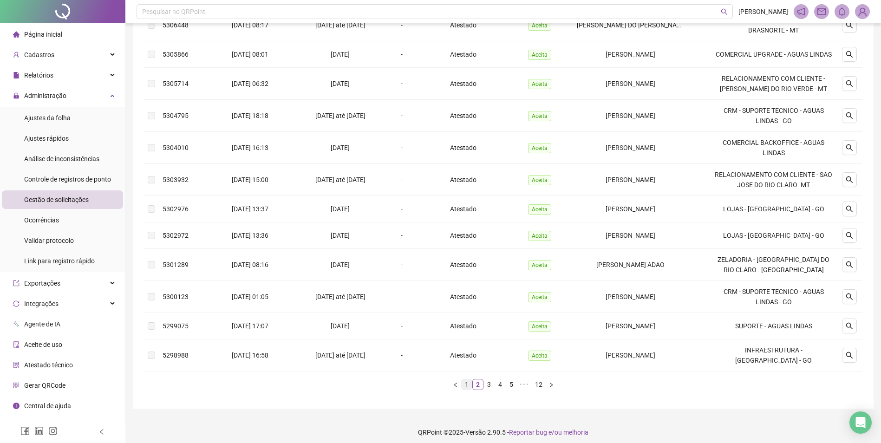
click at [470, 381] on link "1" at bounding box center [467, 384] width 10 height 10
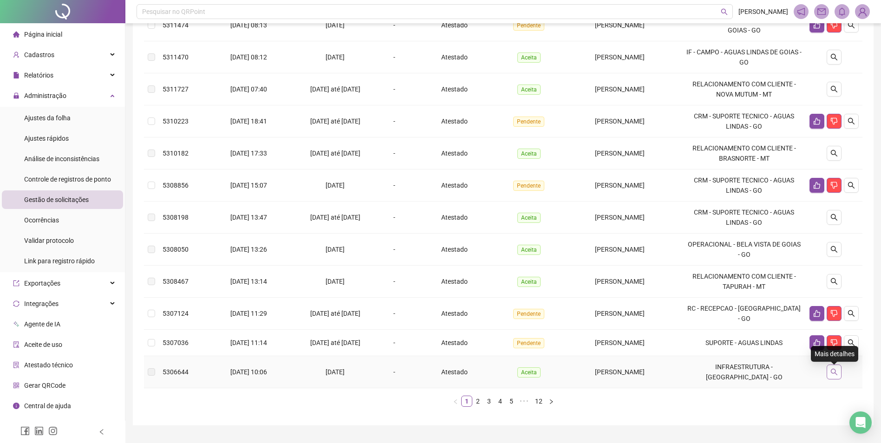
click at [827, 372] on button "button" at bounding box center [834, 372] width 15 height 15
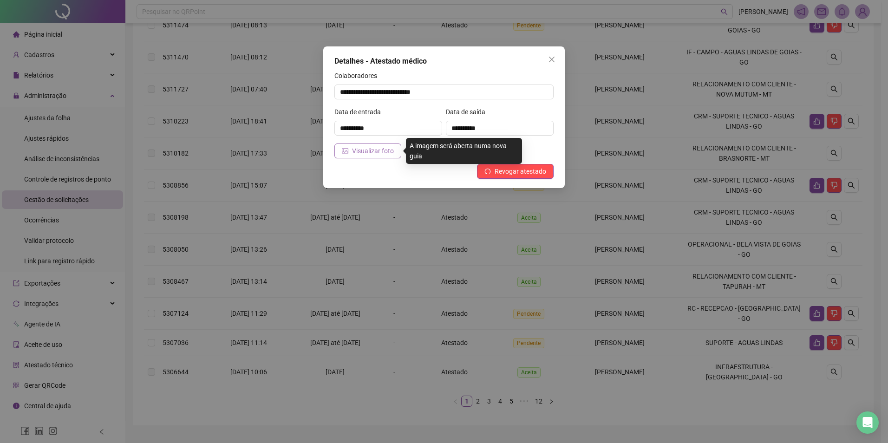
click at [370, 150] on span "Visualizar foto" at bounding box center [373, 151] width 42 height 10
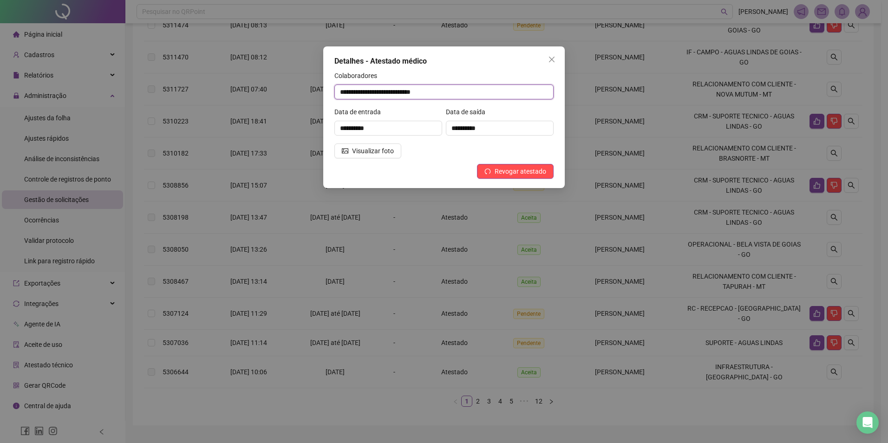
click at [455, 96] on input "**********" at bounding box center [443, 92] width 219 height 15
click at [551, 60] on icon "close" at bounding box center [552, 60] width 6 height 6
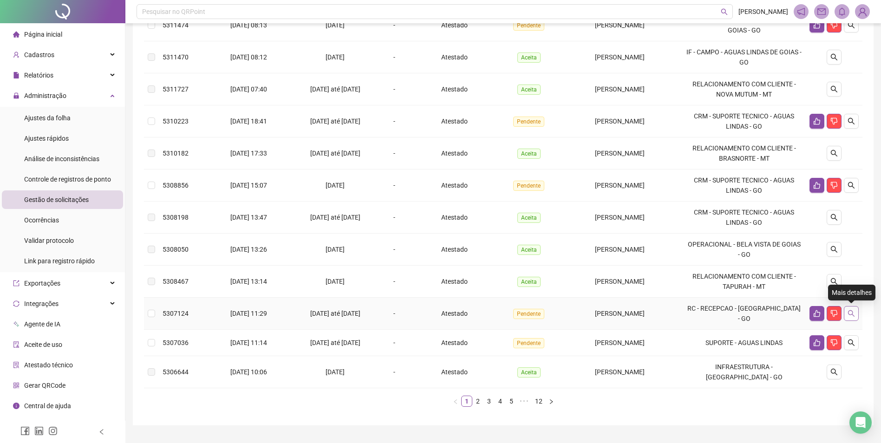
click at [845, 313] on button "button" at bounding box center [851, 313] width 15 height 15
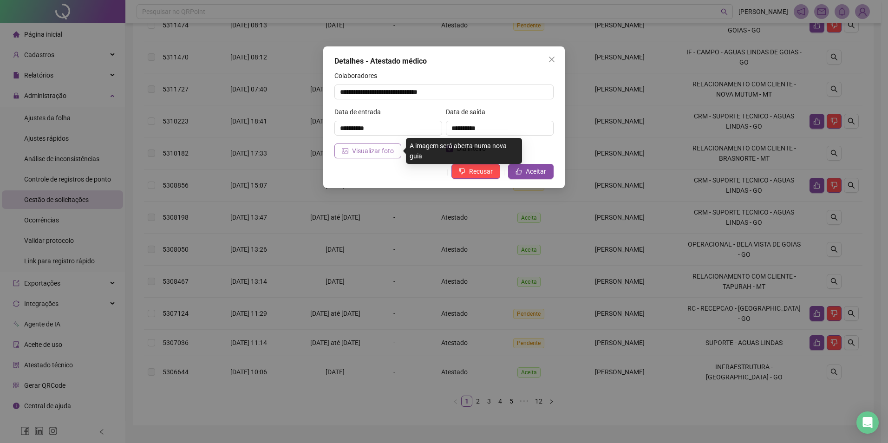
click at [370, 150] on span "Visualizar foto" at bounding box center [373, 151] width 42 height 10
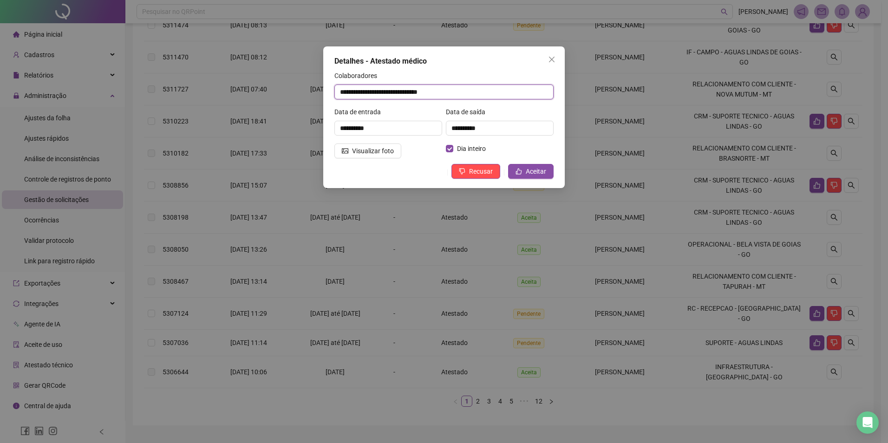
click at [452, 92] on input "**********" at bounding box center [443, 92] width 219 height 15
click at [548, 58] on icon "close" at bounding box center [551, 59] width 7 height 7
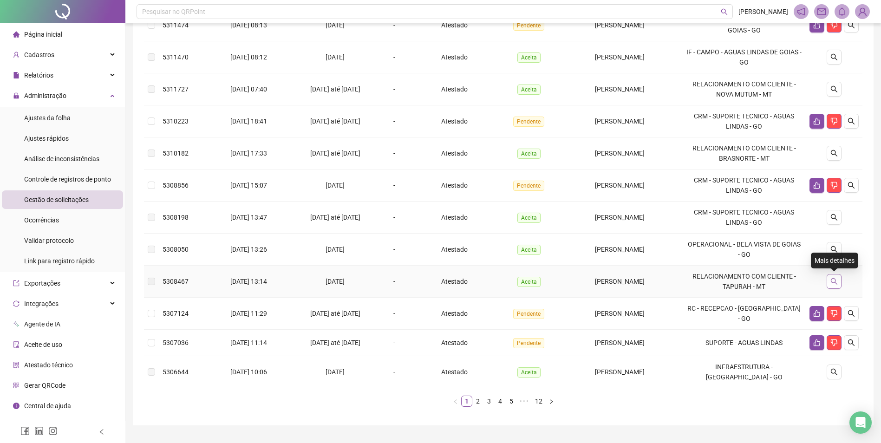
click at [831, 283] on icon "search" at bounding box center [833, 281] width 7 height 7
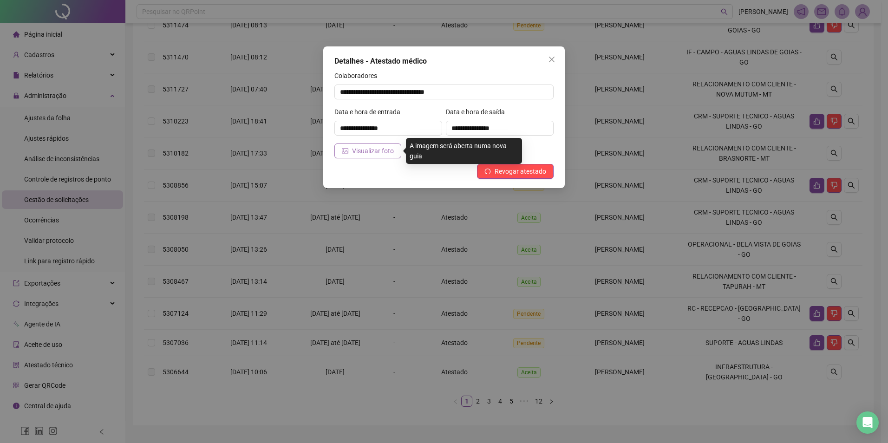
click at [379, 154] on span "Visualizar foto" at bounding box center [373, 151] width 42 height 10
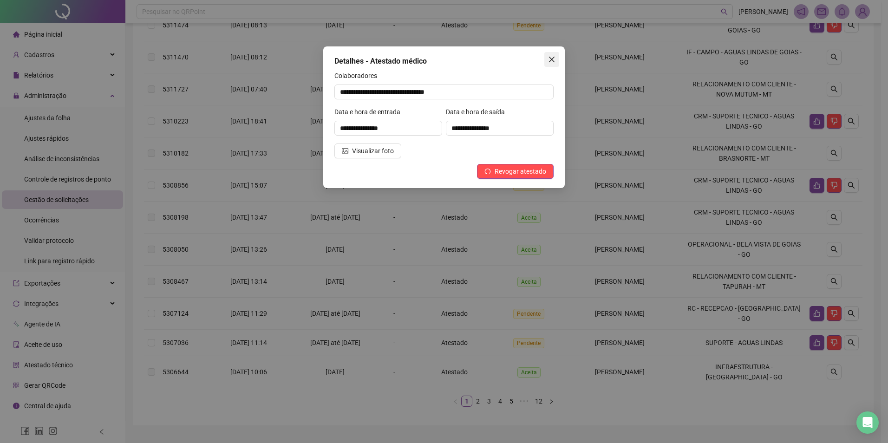
click at [552, 61] on icon "close" at bounding box center [551, 59] width 7 height 7
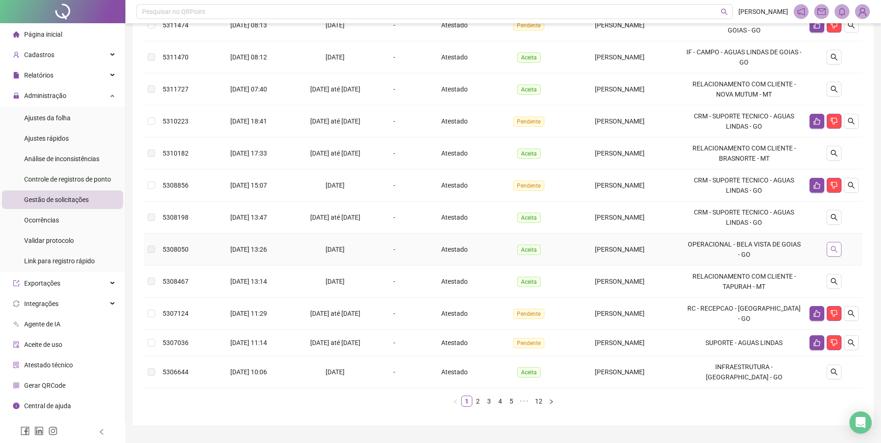
click at [836, 250] on icon "search" at bounding box center [833, 249] width 7 height 7
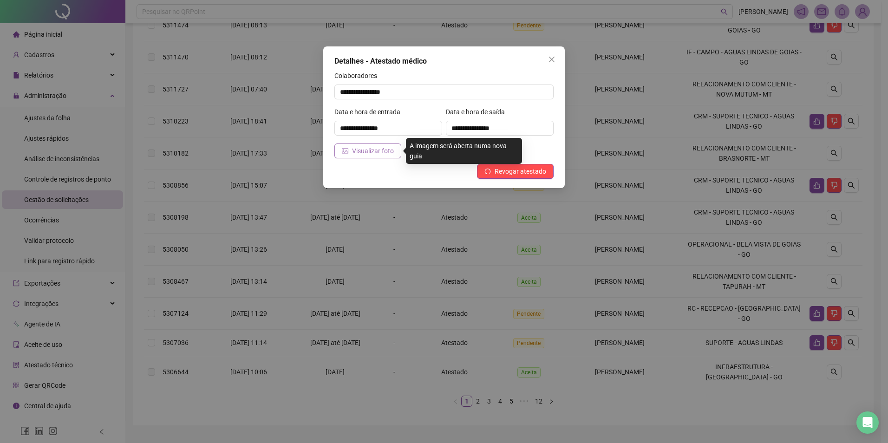
click at [361, 146] on span "Visualizar foto" at bounding box center [373, 151] width 42 height 10
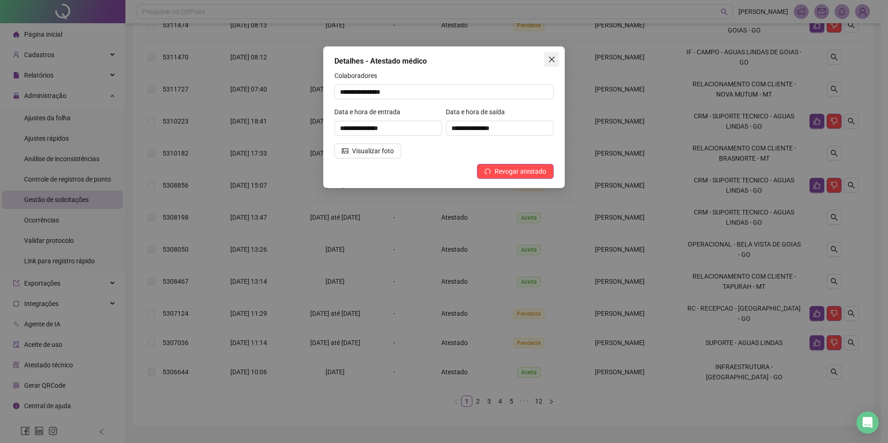
click at [552, 58] on icon "close" at bounding box center [551, 59] width 7 height 7
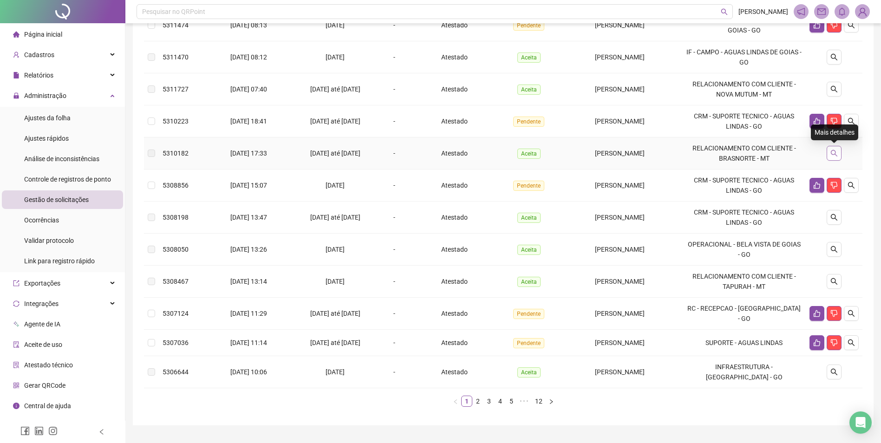
click at [832, 156] on icon "search" at bounding box center [833, 153] width 7 height 7
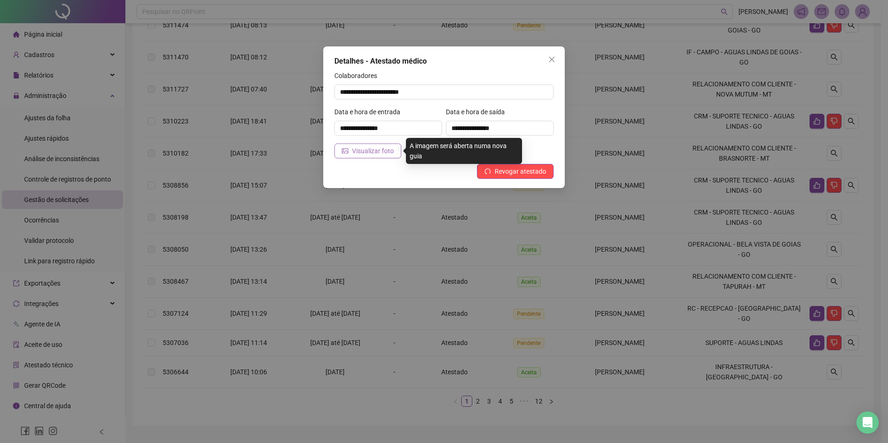
click at [390, 146] on span "Visualizar foto" at bounding box center [373, 151] width 42 height 10
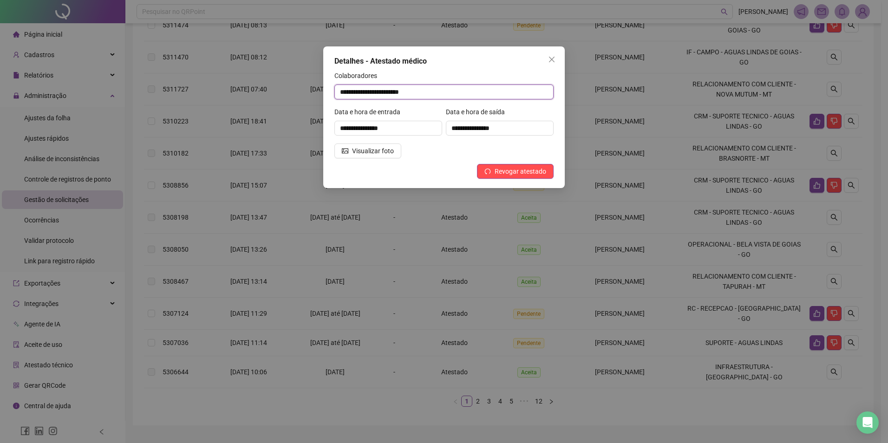
click at [434, 93] on input "**********" at bounding box center [443, 92] width 219 height 15
click at [550, 58] on icon "close" at bounding box center [552, 60] width 6 height 6
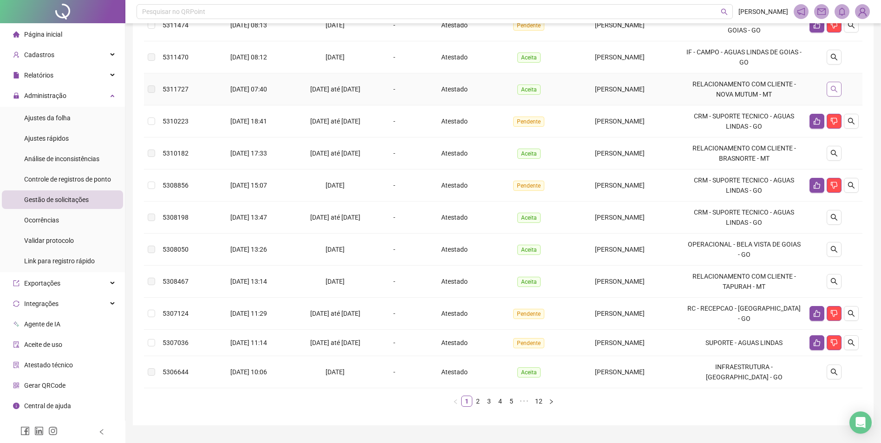
click at [838, 89] on button "button" at bounding box center [834, 89] width 15 height 15
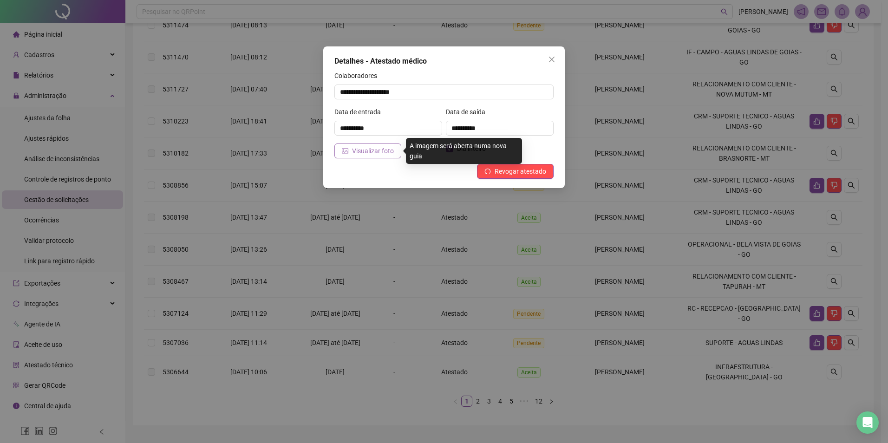
click at [359, 150] on span "Visualizar foto" at bounding box center [373, 151] width 42 height 10
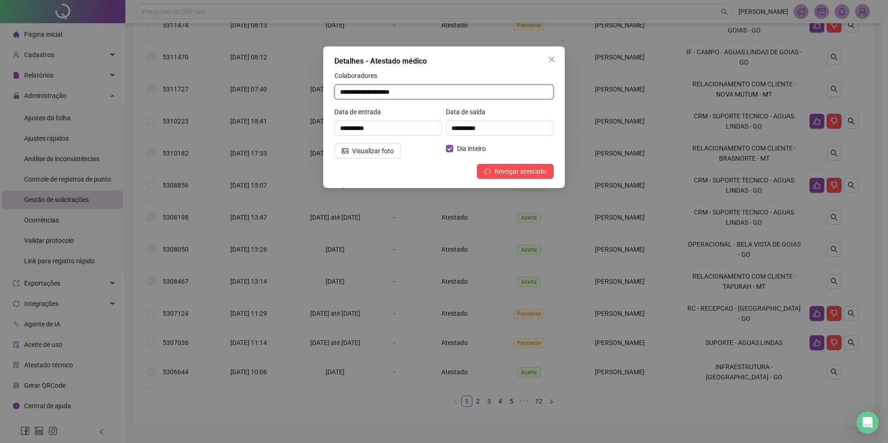
click at [427, 94] on input "**********" at bounding box center [443, 92] width 219 height 15
click at [551, 58] on icon "close" at bounding box center [551, 59] width 7 height 7
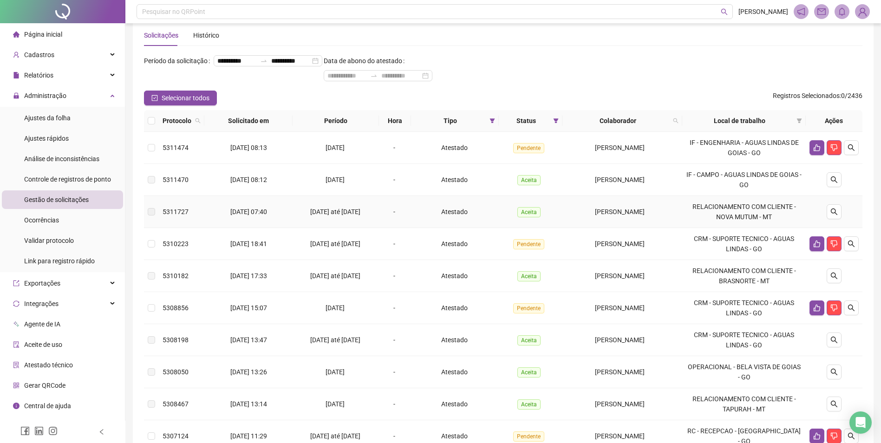
scroll to position [0, 0]
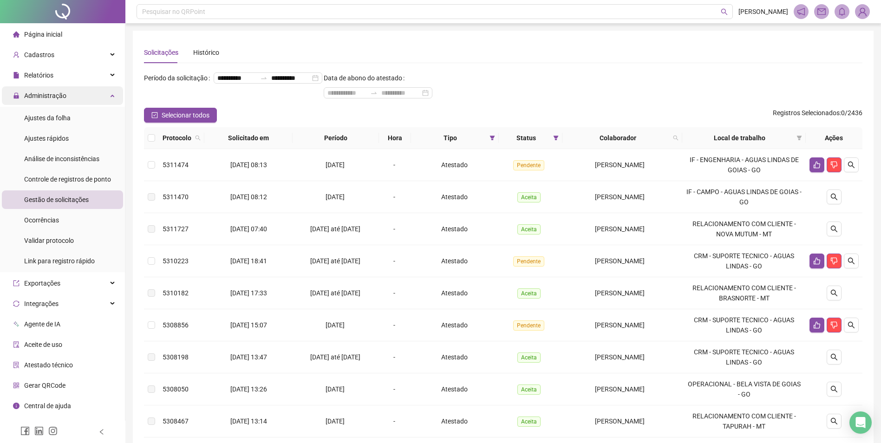
click at [61, 99] on span "Administração" at bounding box center [45, 95] width 42 height 7
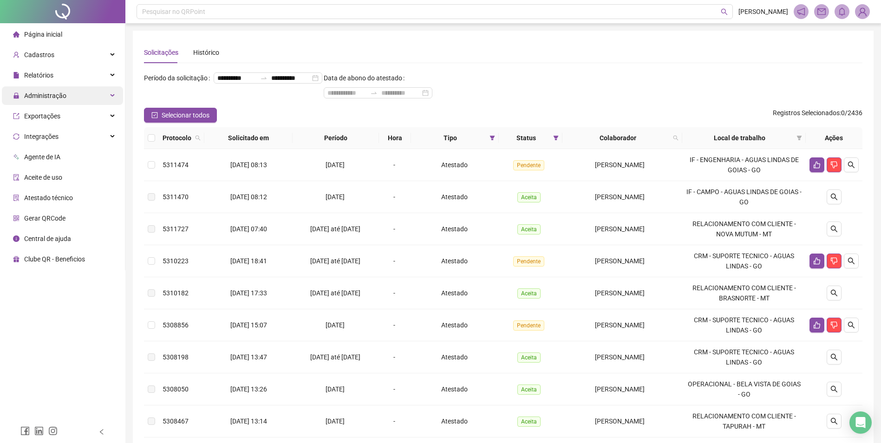
click at [61, 92] on span "Administração" at bounding box center [45, 95] width 42 height 7
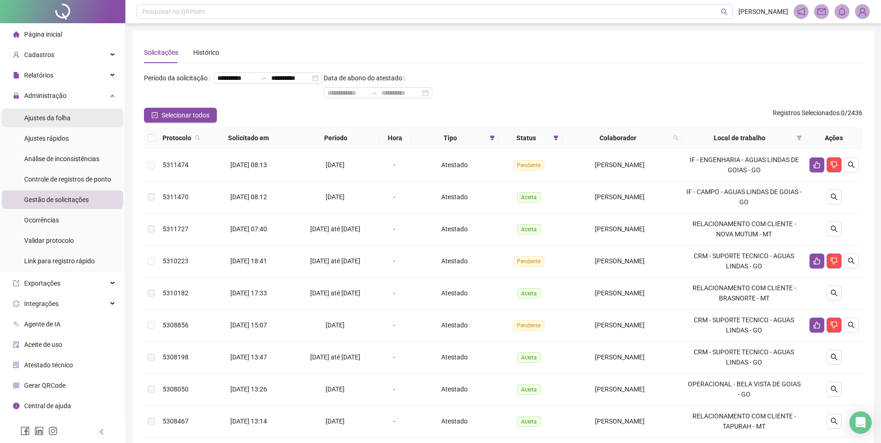
click at [67, 111] on div "Ajustes da folha" at bounding box center [47, 118] width 46 height 19
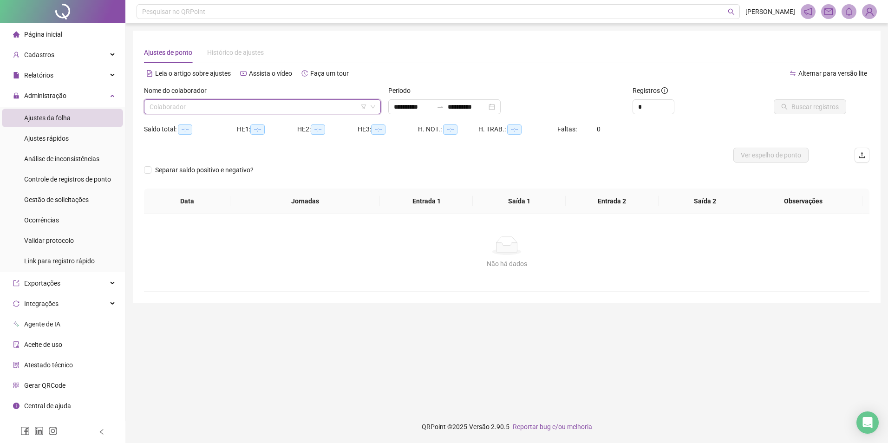
click at [189, 104] on input "search" at bounding box center [258, 107] width 217 height 14
type input "**********"
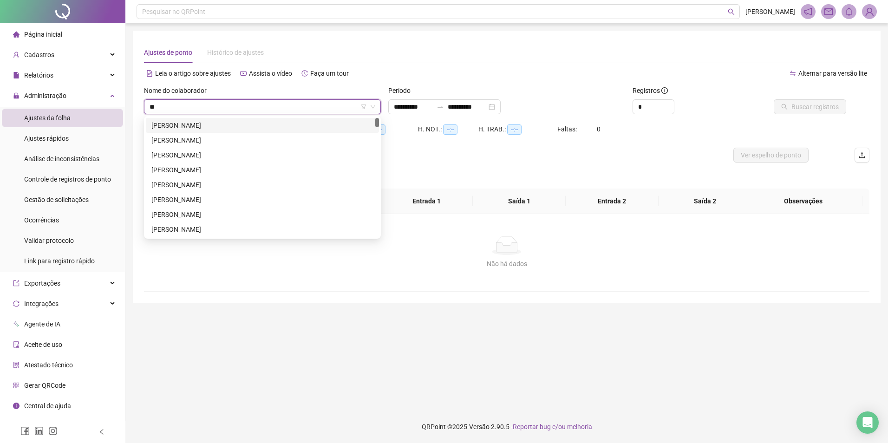
type input "***"
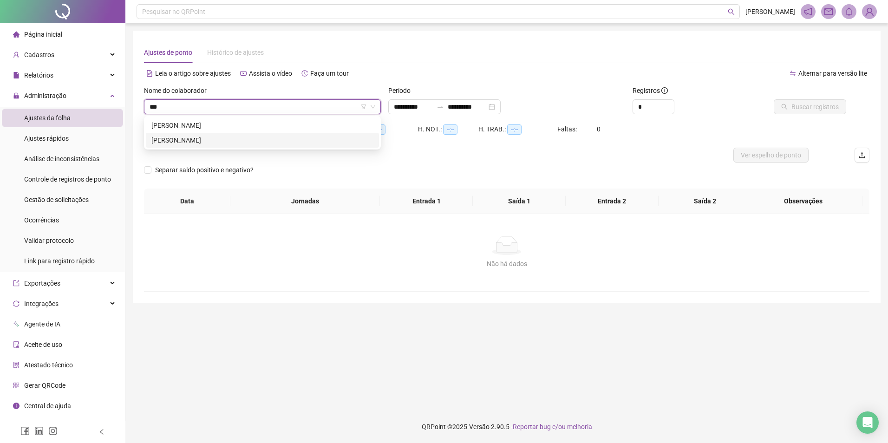
click at [247, 133] on div "[PERSON_NAME]" at bounding box center [262, 140] width 233 height 15
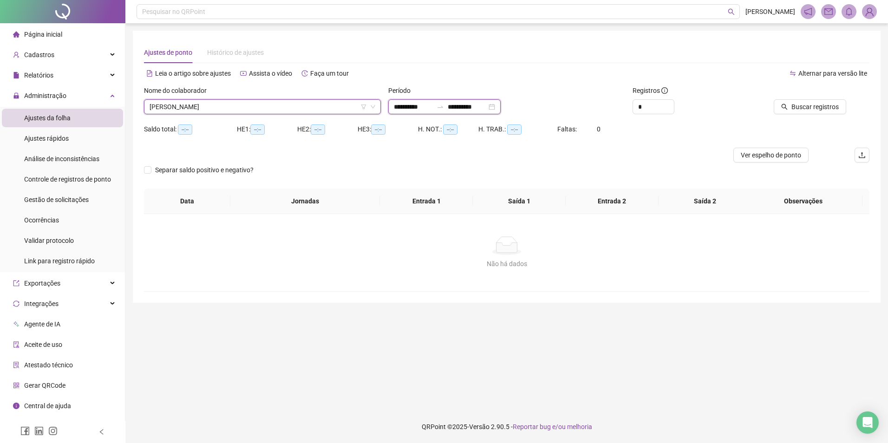
click at [418, 108] on input "**********" at bounding box center [413, 107] width 39 height 10
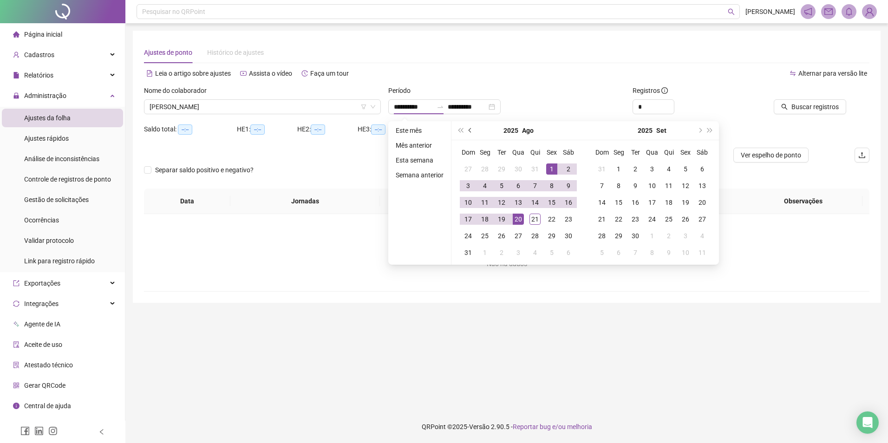
click at [472, 131] on button "prev-year" at bounding box center [470, 130] width 10 height 19
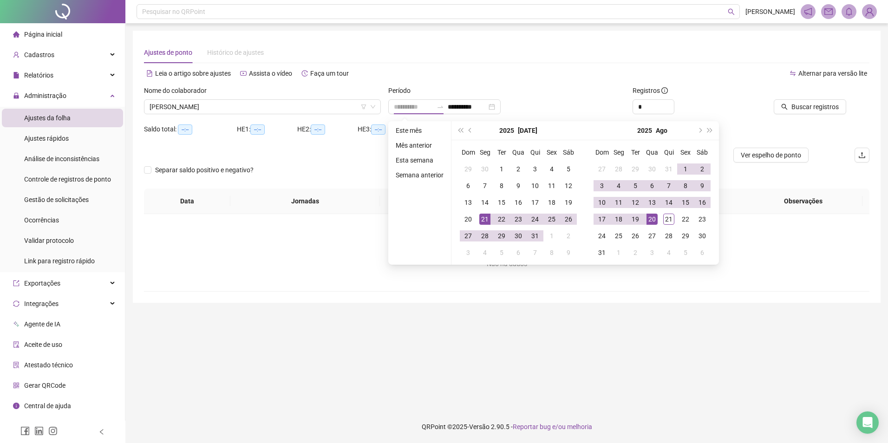
type input "**********"
click at [486, 221] on div "21" at bounding box center [484, 219] width 11 height 11
type input "**********"
click at [647, 220] on div "20" at bounding box center [651, 219] width 11 height 11
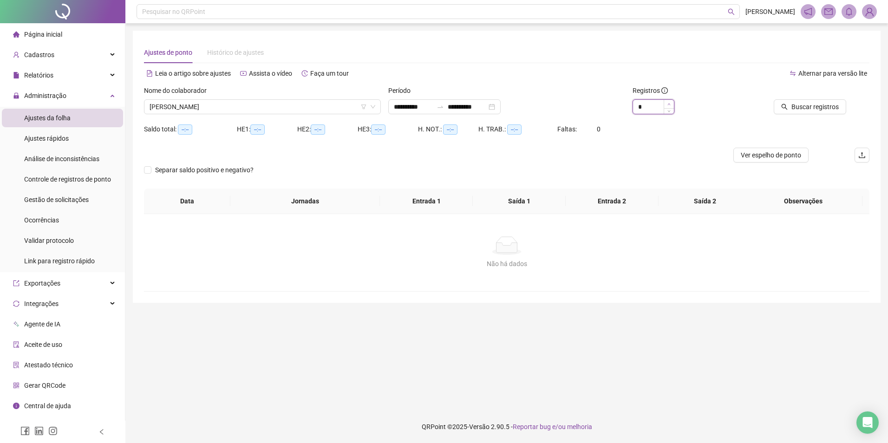
type input "*"
click at [666, 105] on span "Increase Value" at bounding box center [669, 104] width 10 height 8
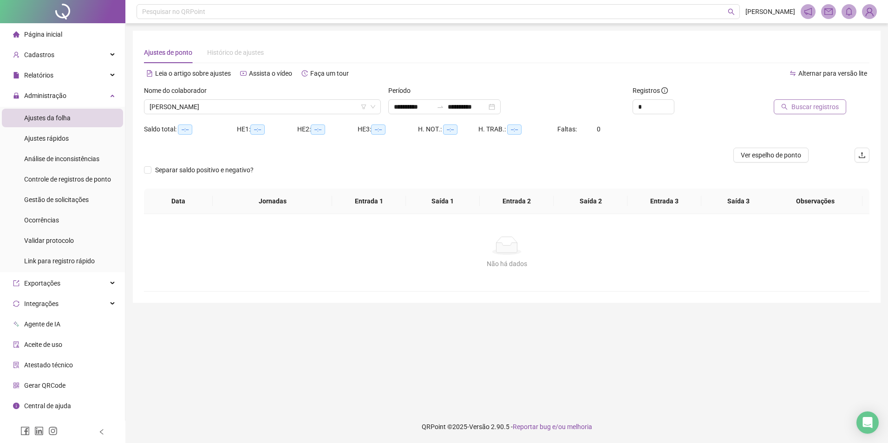
click at [785, 108] on icon "search" at bounding box center [785, 107] width 6 height 6
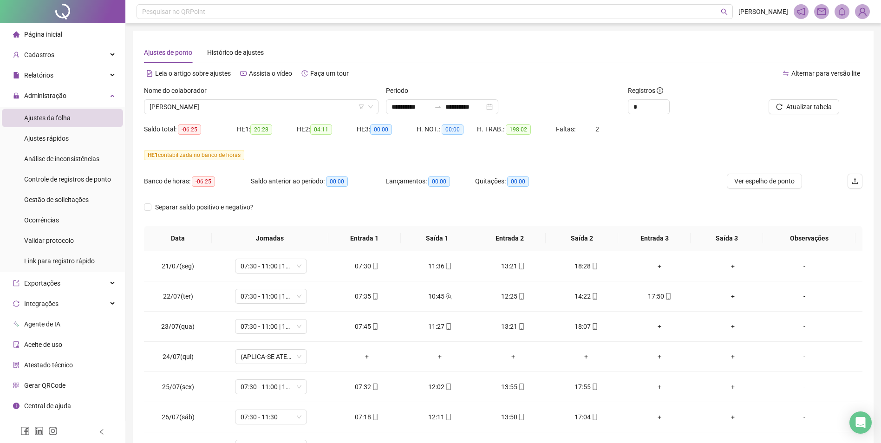
click at [275, 98] on div "Nome do colaborador" at bounding box center [261, 92] width 235 height 14
click at [275, 105] on span "[PERSON_NAME]" at bounding box center [261, 107] width 223 height 14
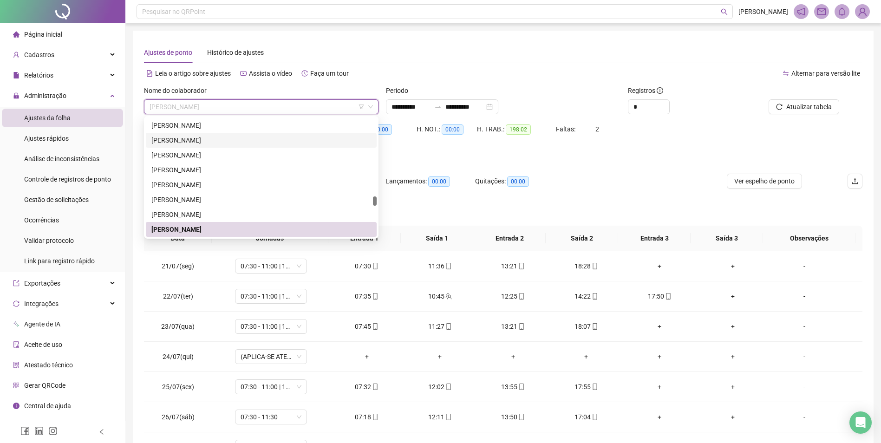
click at [231, 141] on div "[PERSON_NAME]" at bounding box center [261, 140] width 220 height 10
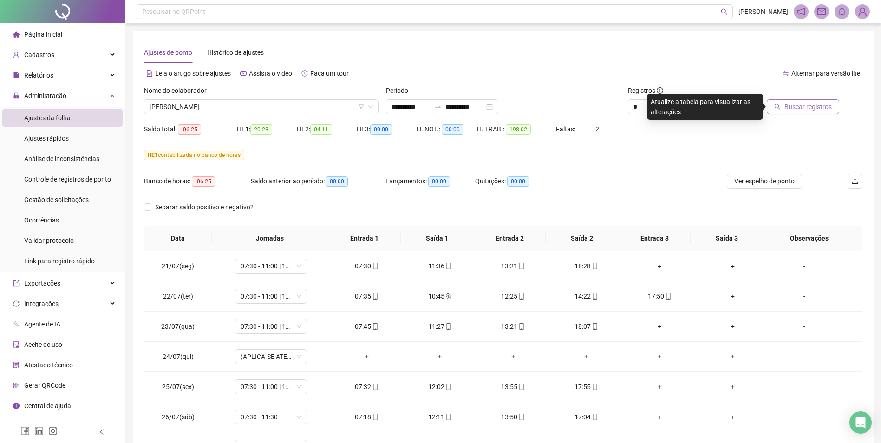
click at [783, 105] on button "Buscar registros" at bounding box center [803, 106] width 72 height 15
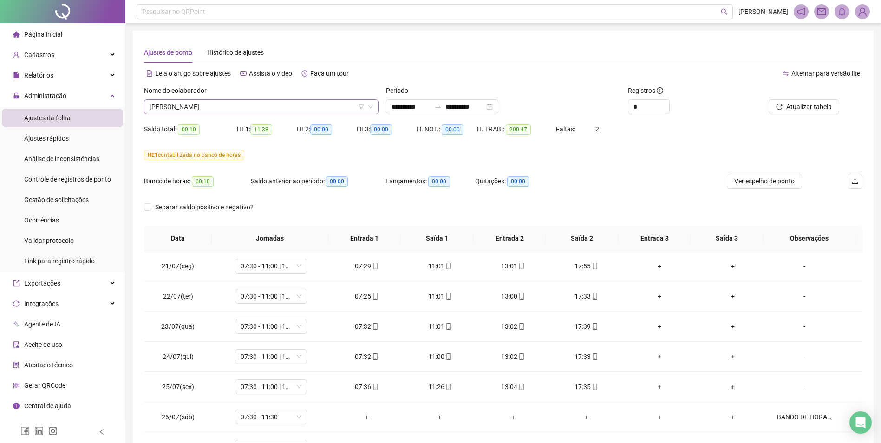
click at [349, 105] on span "[PERSON_NAME]" at bounding box center [261, 107] width 223 height 14
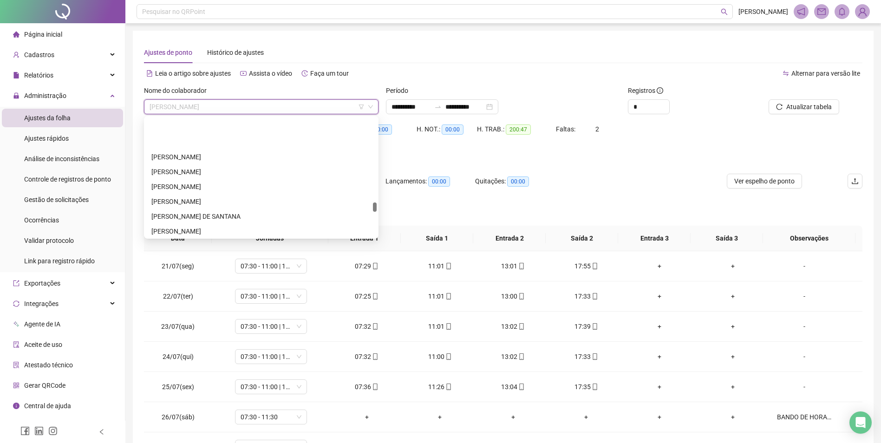
scroll to position [5231, 0]
click at [230, 182] on div "[PERSON_NAME]" at bounding box center [261, 185] width 220 height 10
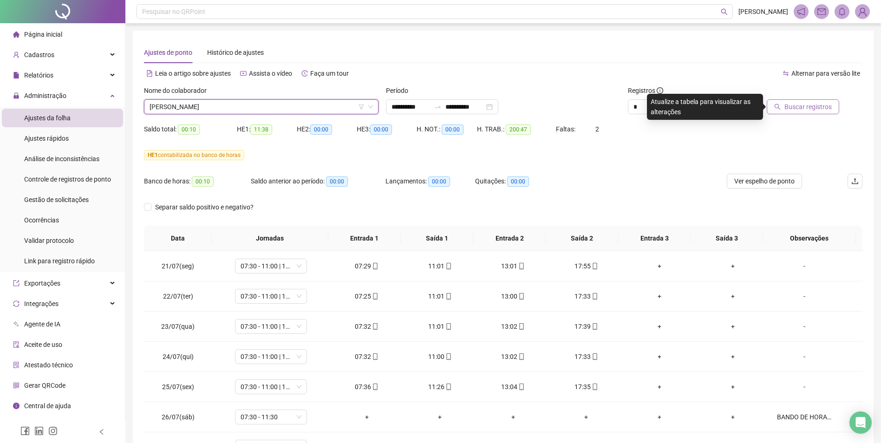
click at [787, 109] on span "Buscar registros" at bounding box center [807, 107] width 47 height 10
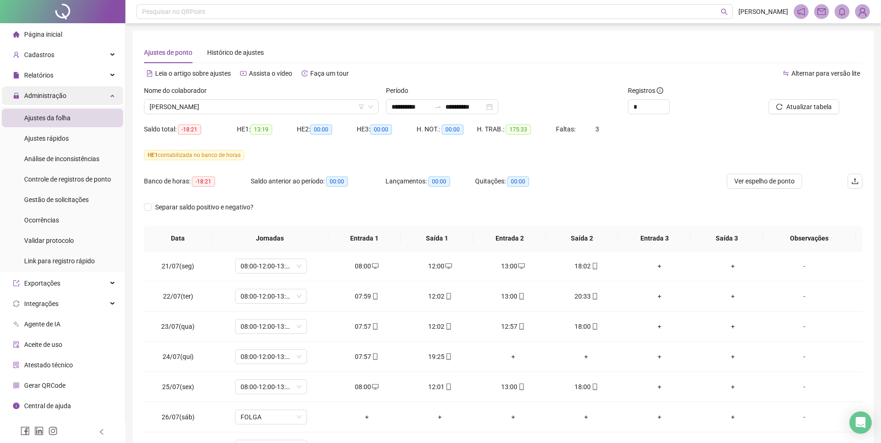
click at [66, 93] on div "Administração" at bounding box center [62, 95] width 121 height 19
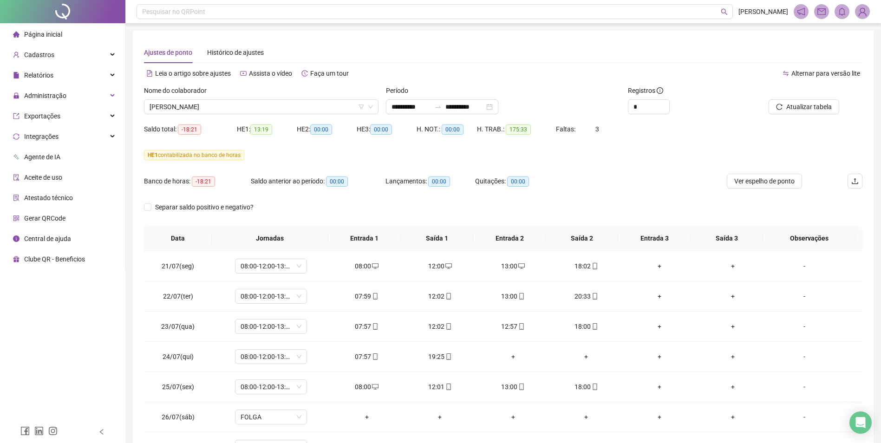
click at [70, 35] on li "Página inicial" at bounding box center [62, 34] width 121 height 19
